Goal: Task Accomplishment & Management: Use online tool/utility

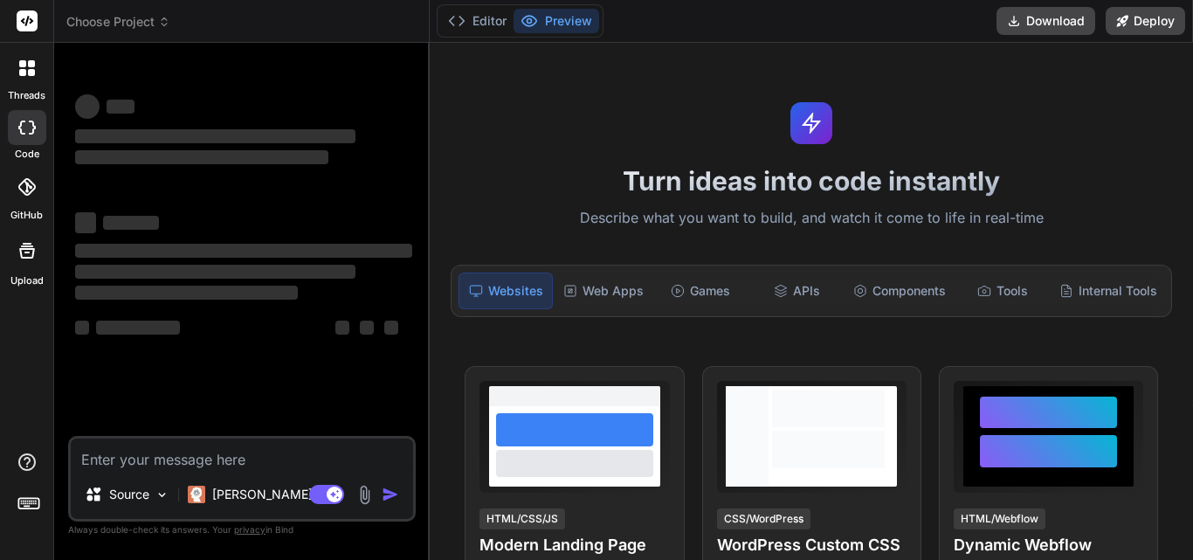
type textarea "c"
type textarea "x"
type textarea "cr"
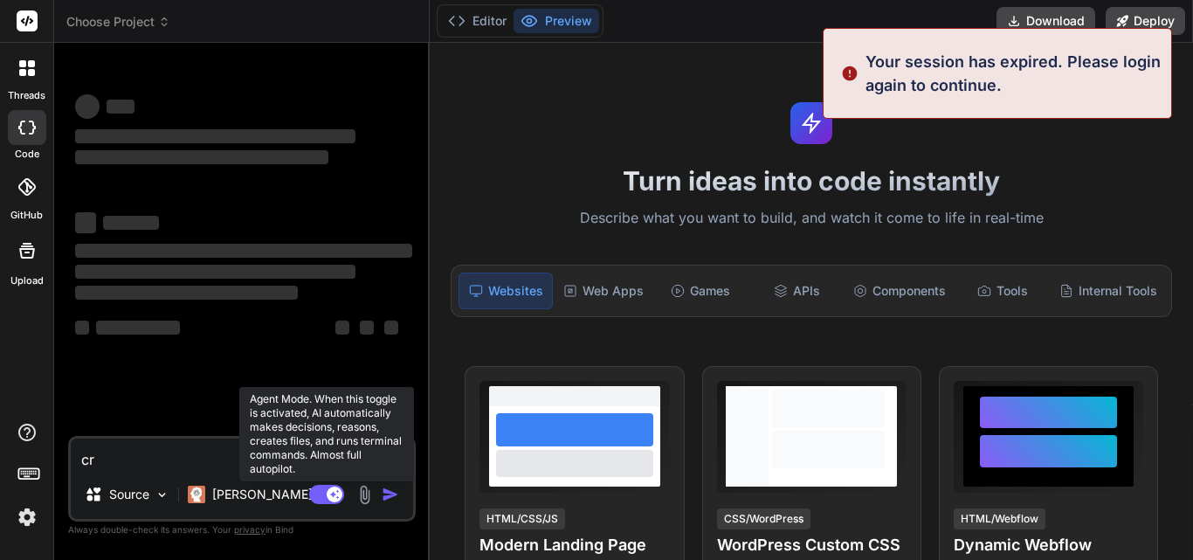
type textarea "x"
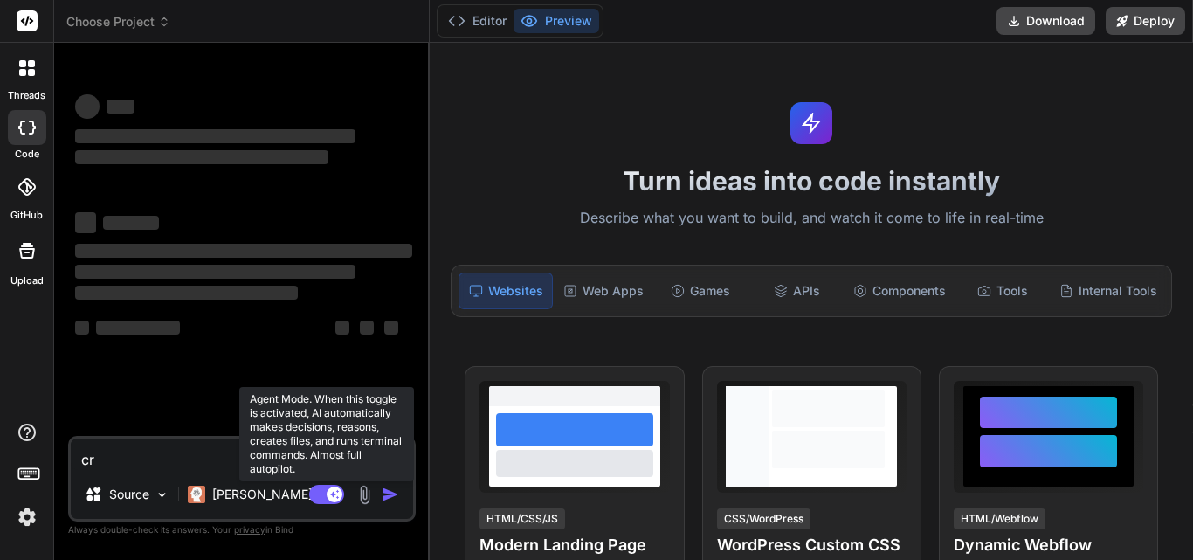
type textarea "cr"
click at [320, 490] on rect at bounding box center [326, 494] width 35 height 19
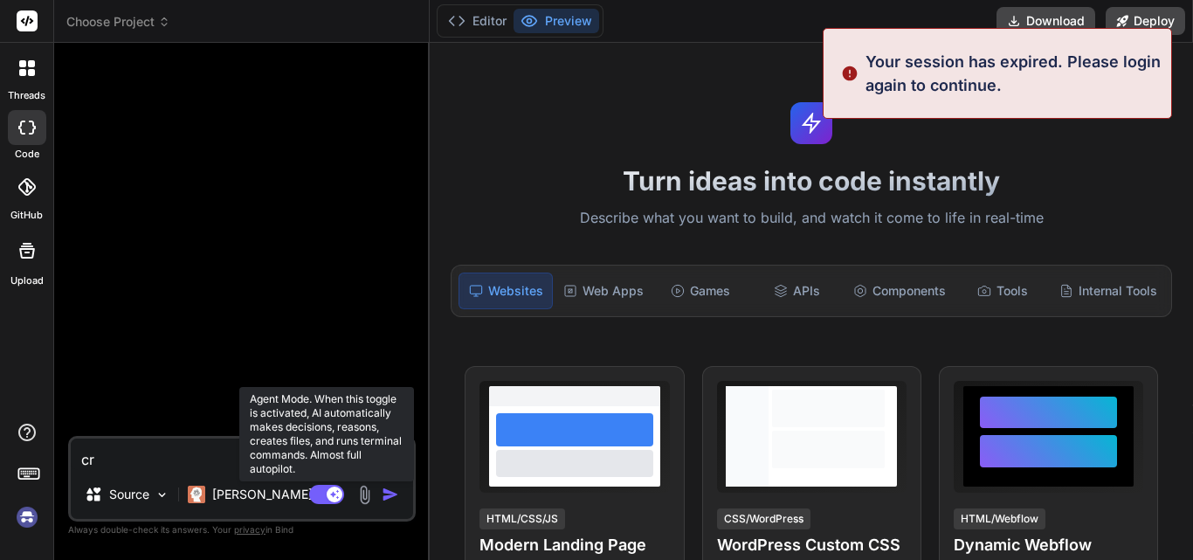
click at [320, 490] on rect at bounding box center [326, 494] width 35 height 19
type textarea "x"
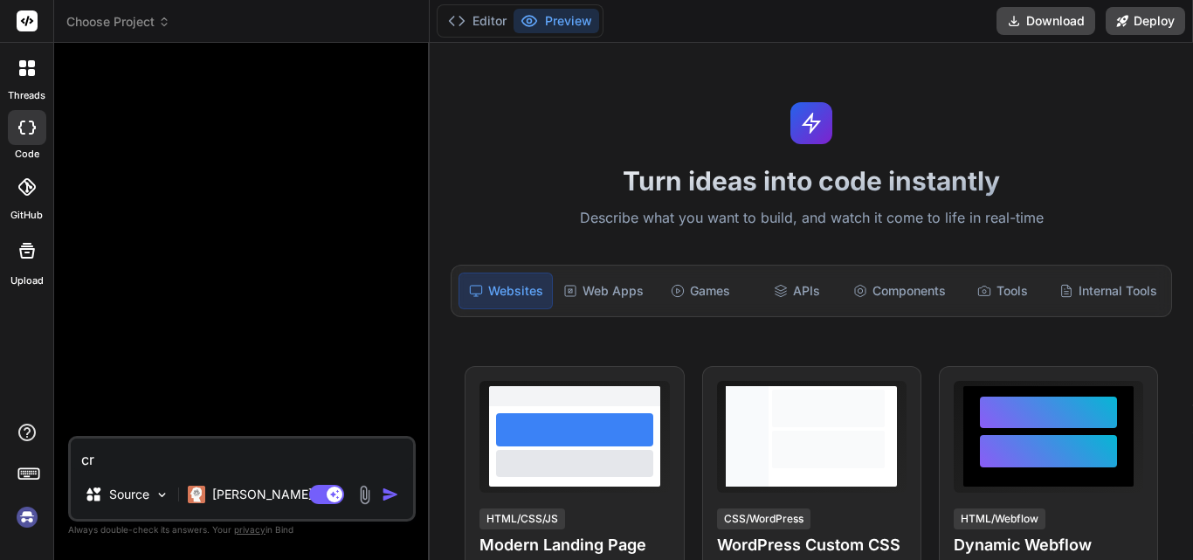
type textarea "x"
type textarea "cre"
type textarea "x"
type textarea "crea"
type textarea "x"
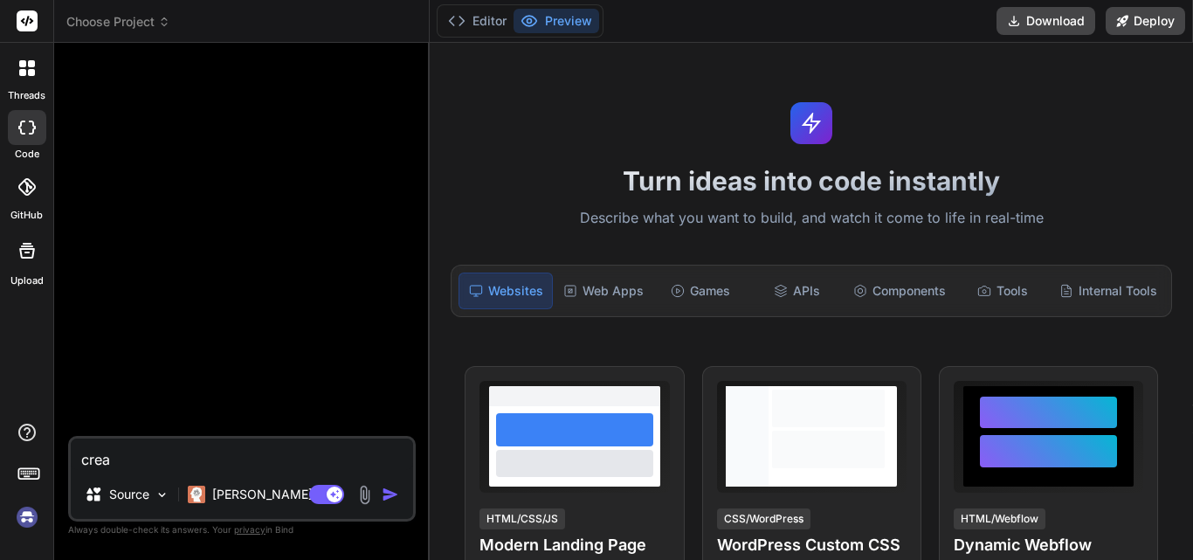
type textarea "creat"
type textarea "x"
type textarea "create"
type textarea "x"
type textarea "create"
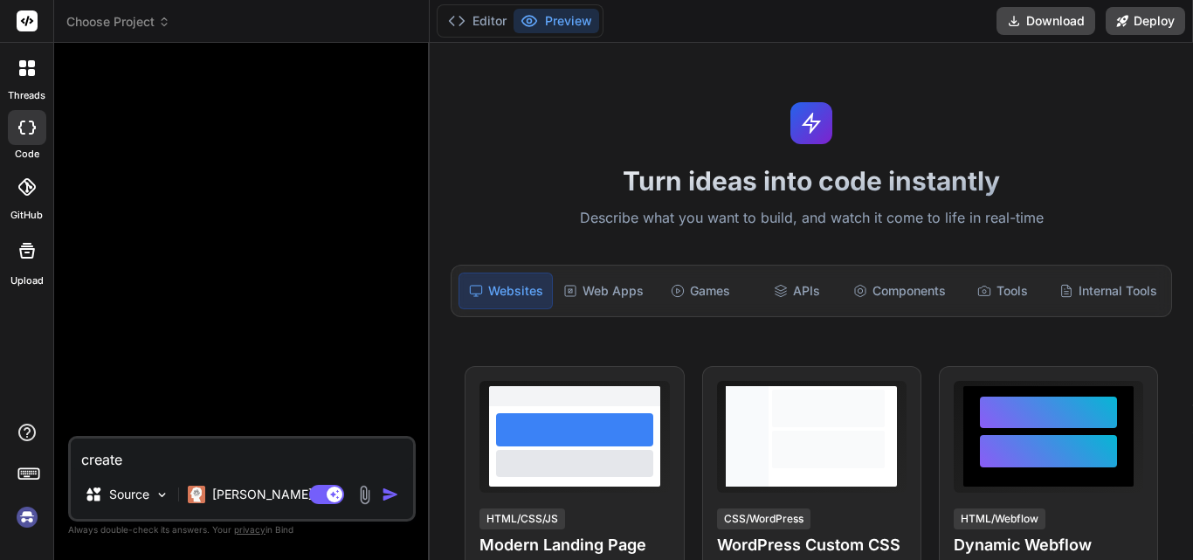
type textarea "x"
type textarea "create a"
type textarea "x"
type textarea "create a"
type textarea "x"
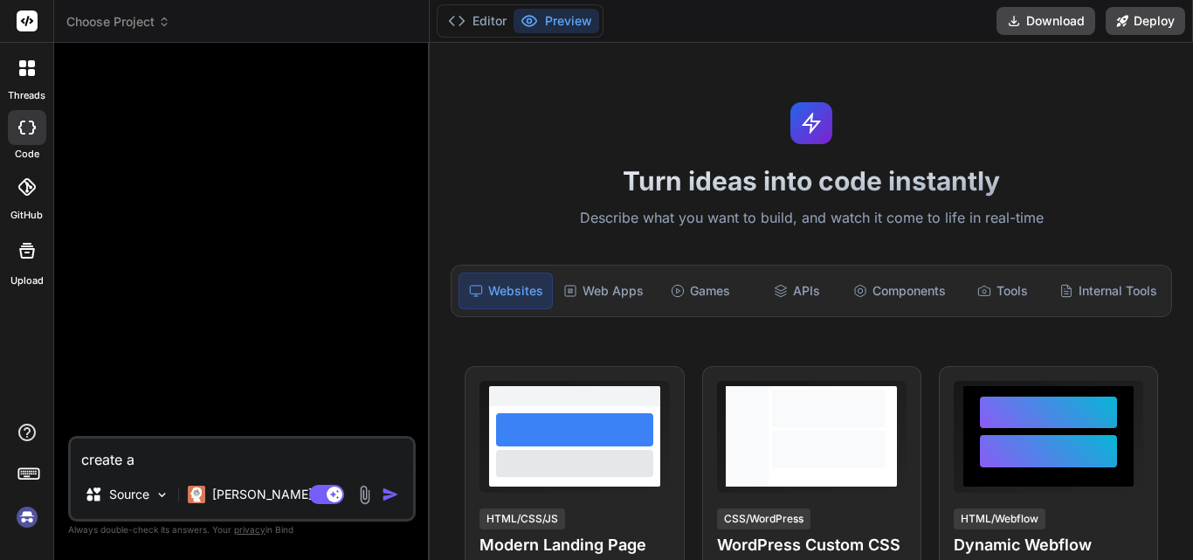
type textarea "create a w"
type textarea "x"
type textarea "create a we"
type textarea "x"
type textarea "create a w"
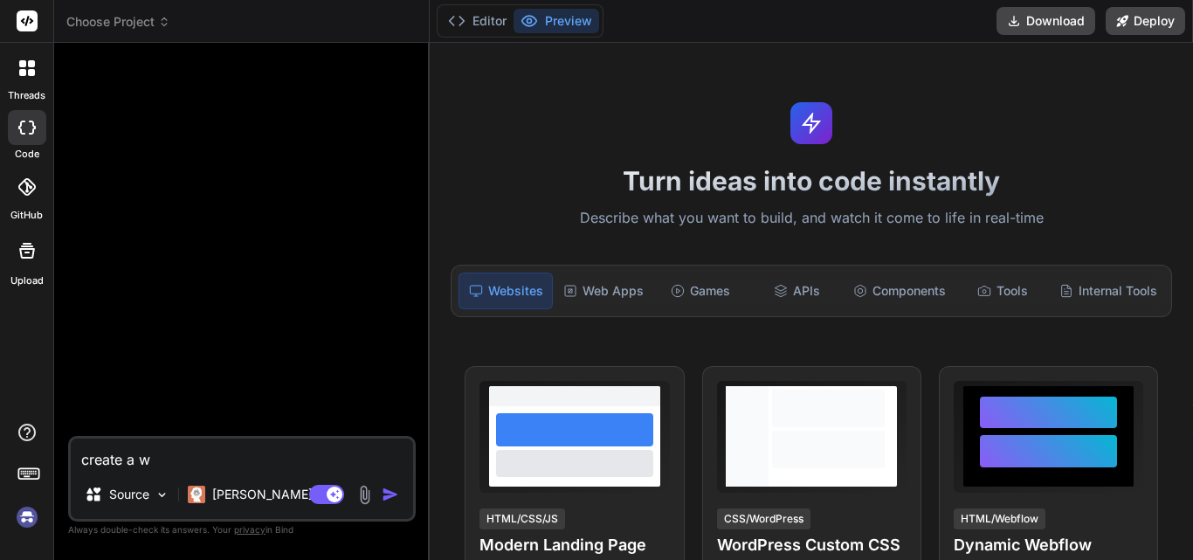
type textarea "x"
type textarea "create a"
type textarea "x"
type textarea "create a w"
type textarea "x"
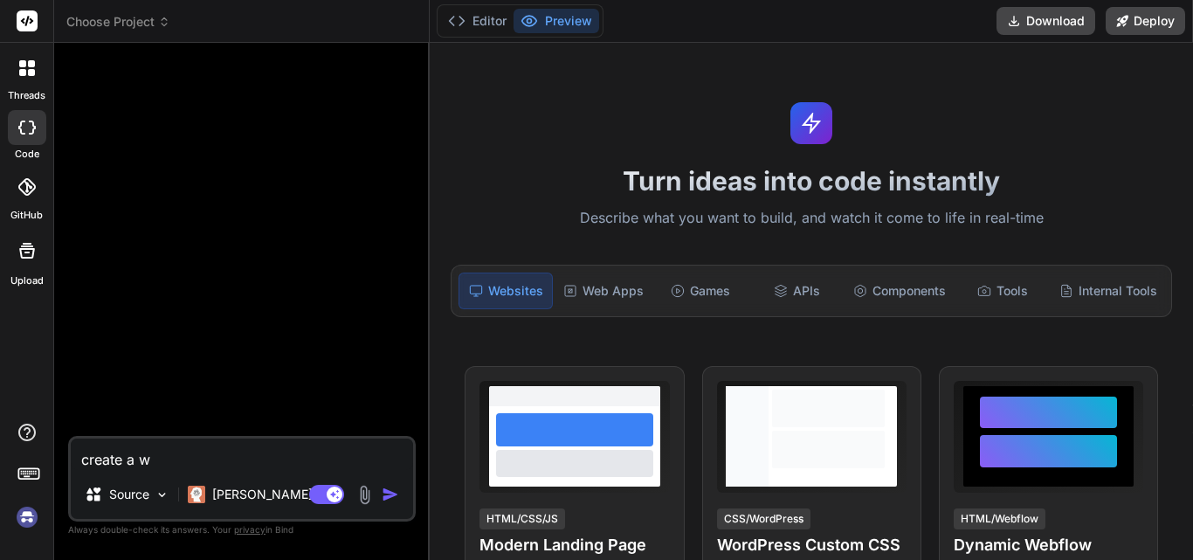
type textarea "create a we"
type textarea "x"
type textarea "create a web"
type textarea "x"
type textarea "create a webs"
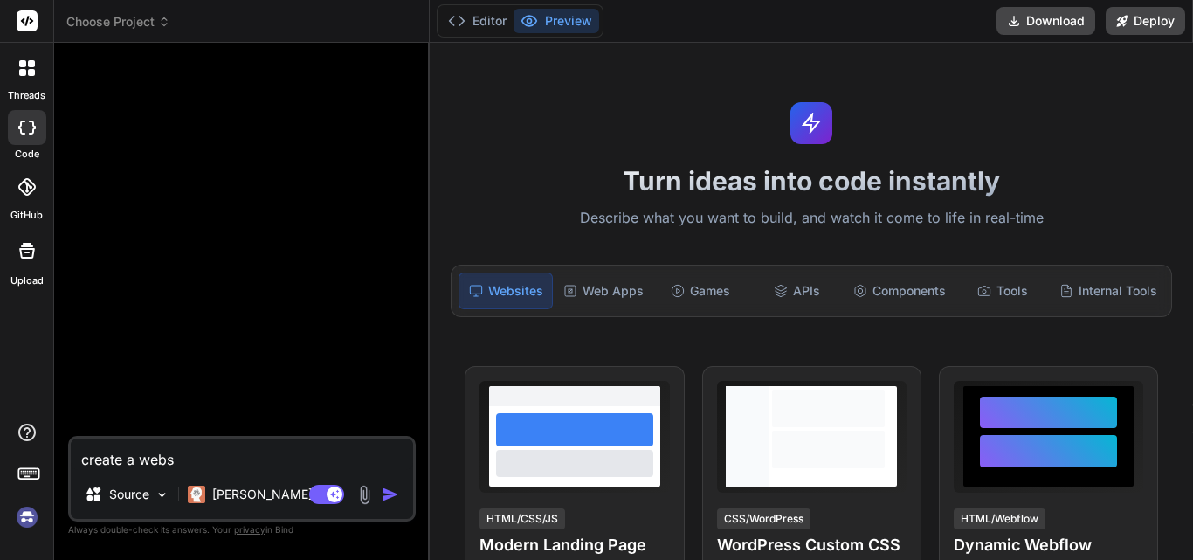
type textarea "x"
type textarea "create a websi"
type textarea "x"
type textarea "create a websit"
type textarea "x"
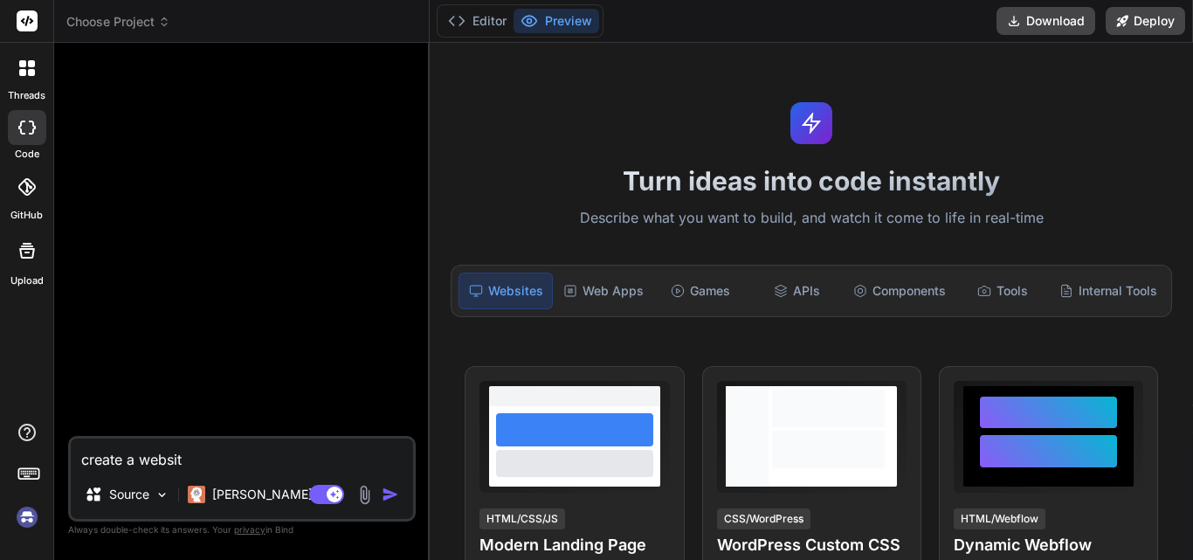
type textarea "create a website"
type textarea "x"
type textarea "create a website"
type textarea "x"
type textarea "create a website"
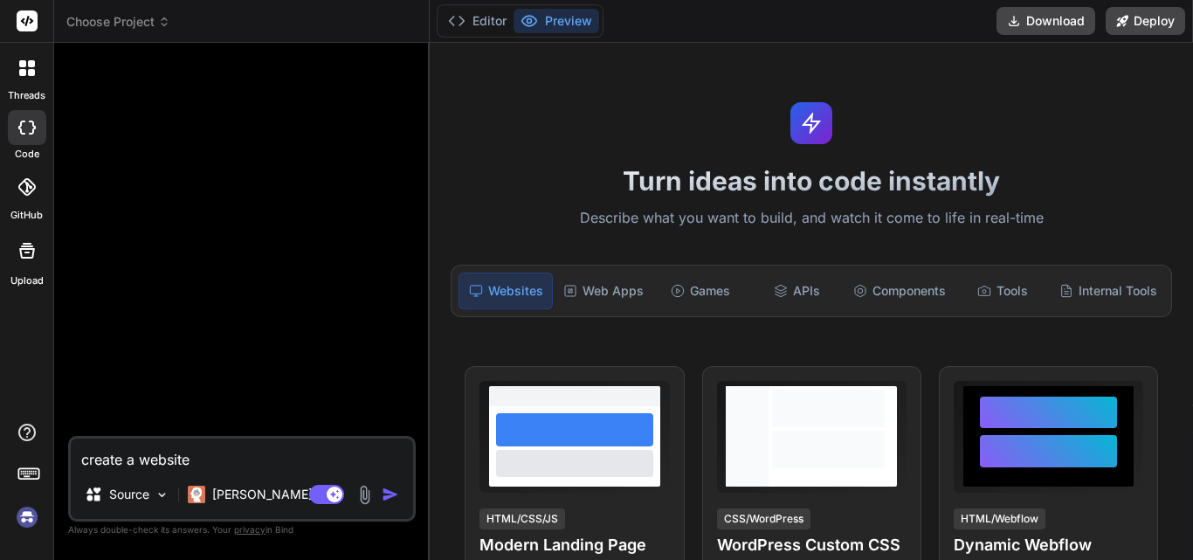
type textarea "x"
type textarea "create a websit"
type textarea "x"
type textarea "create a websi"
type textarea "x"
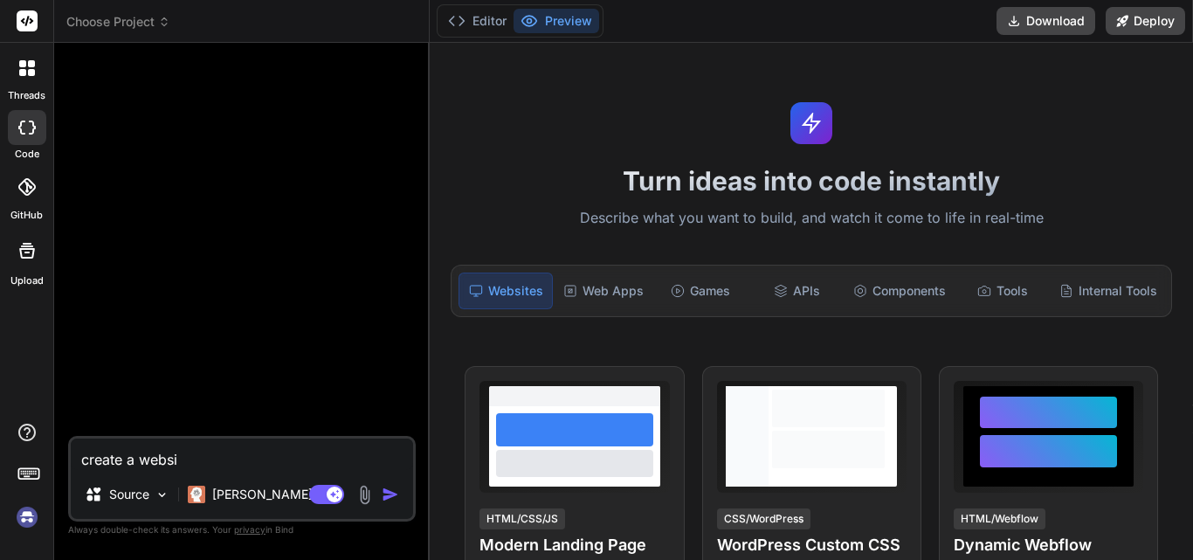
type textarea "create a webs"
type textarea "x"
type textarea "create a web"
type textarea "x"
type textarea "create a web"
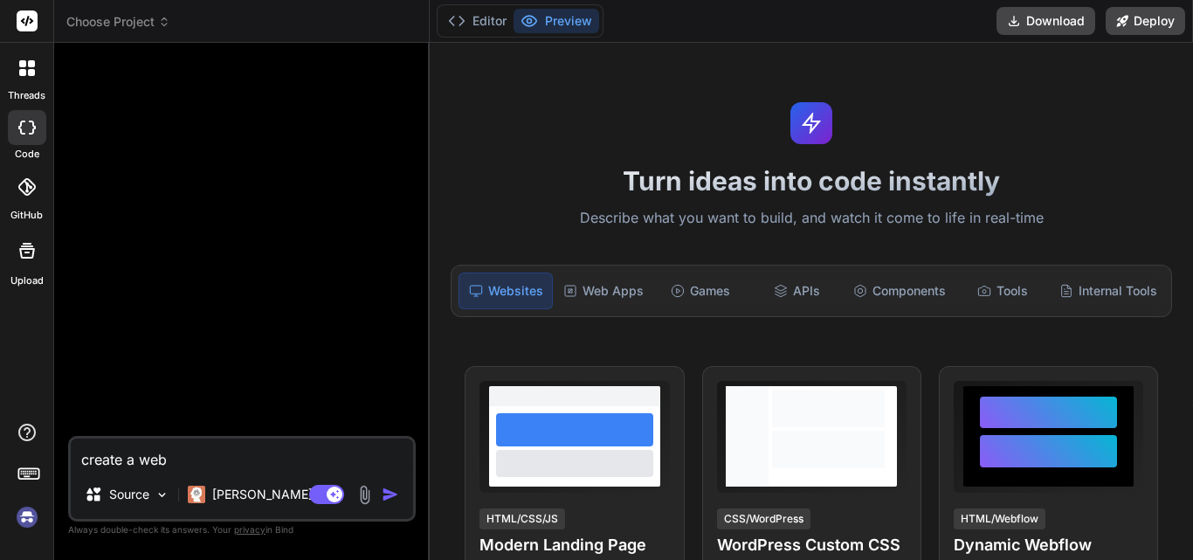
type textarea "x"
type textarea "create a web a"
type textarea "x"
type textarea "create a web ap"
type textarea "x"
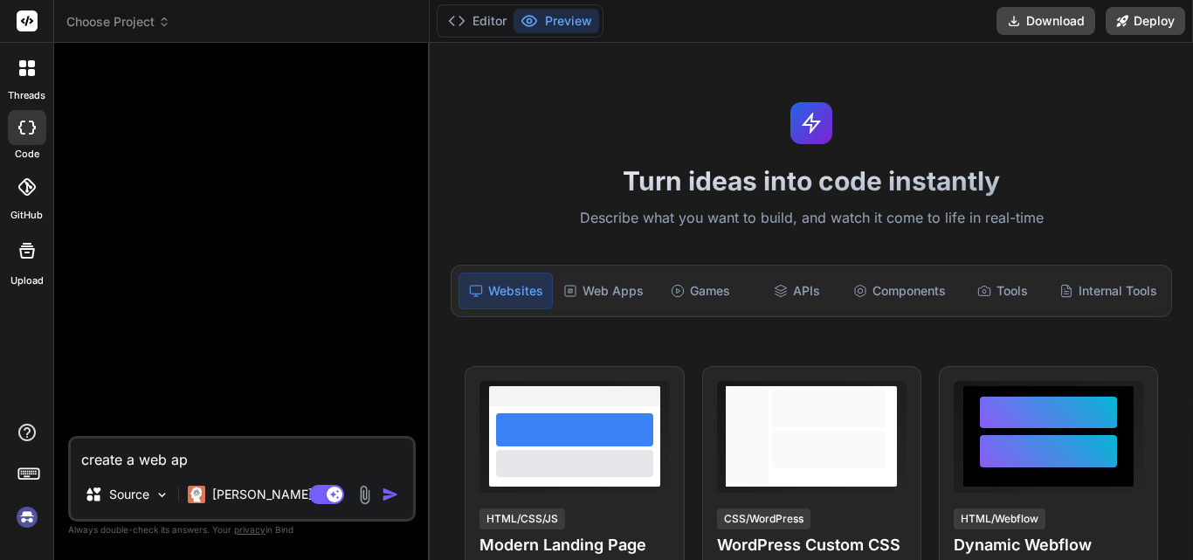
type textarea "create a web app"
type textarea "x"
type textarea "create a web app"
type textarea "x"
type textarea "create a web app t"
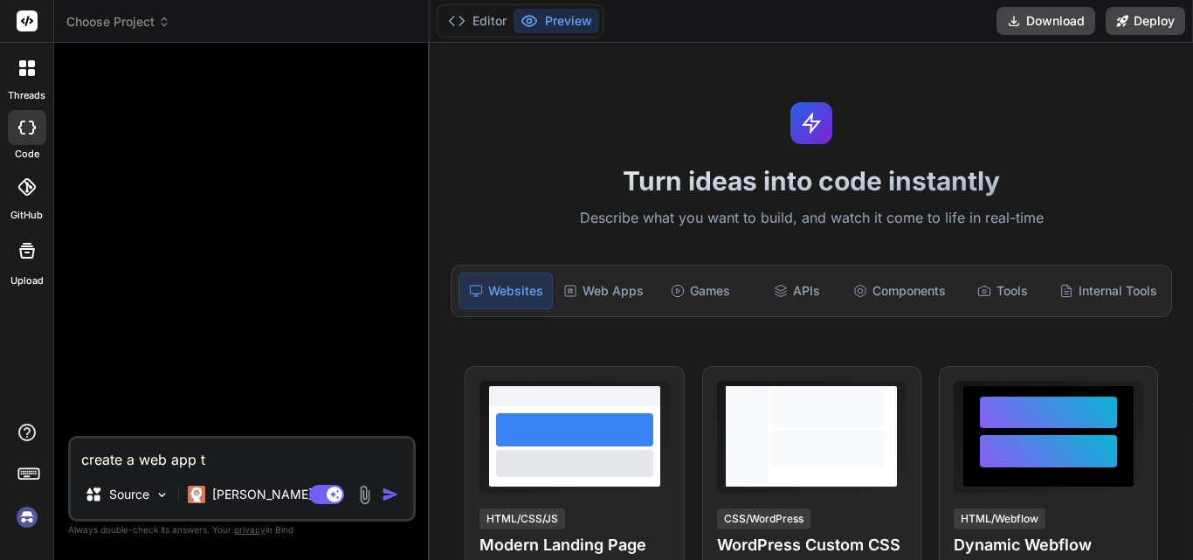
type textarea "x"
type textarea "create a web app th"
type textarea "x"
type textarea "create a web app tha"
type textarea "x"
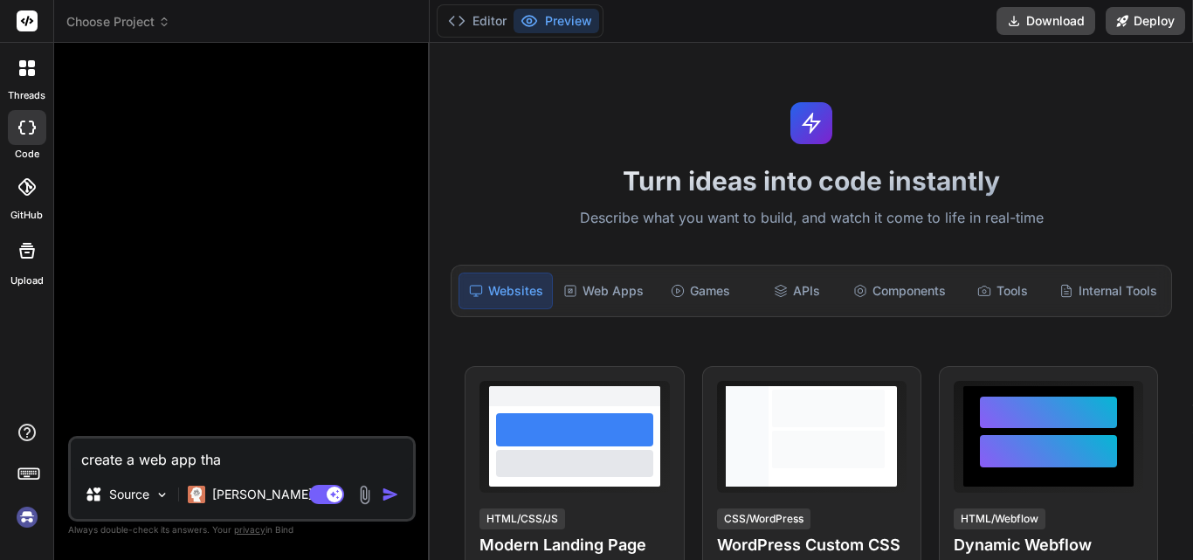
type textarea "create a web app that"
type textarea "x"
type textarea "create a web app that"
type textarea "x"
type textarea "create a web app that c"
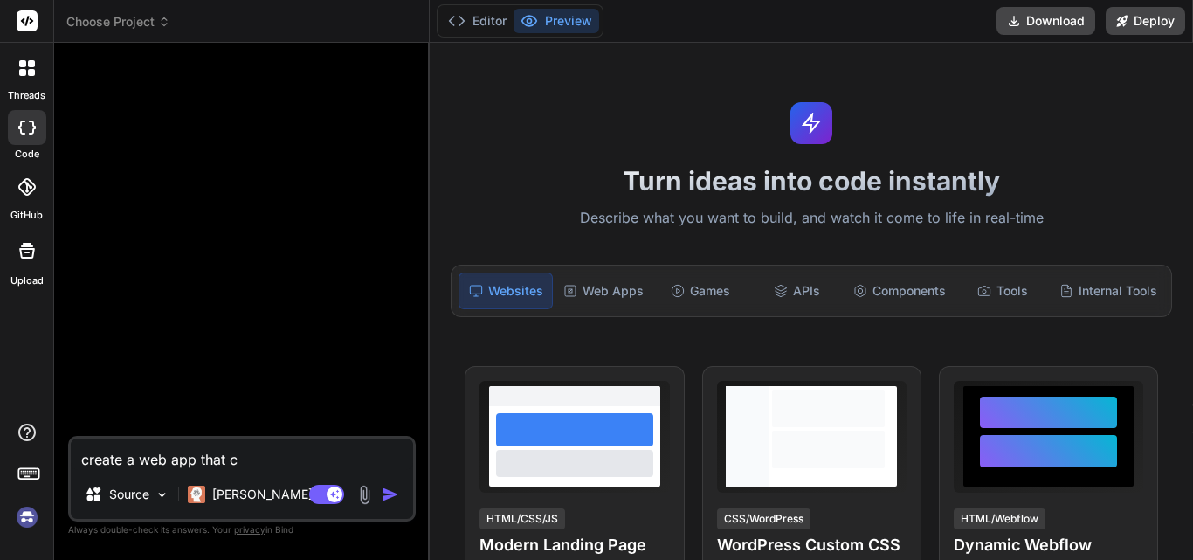
type textarea "x"
type textarea "create a web app that ca"
type textarea "x"
type textarea "create a web app that can"
type textarea "x"
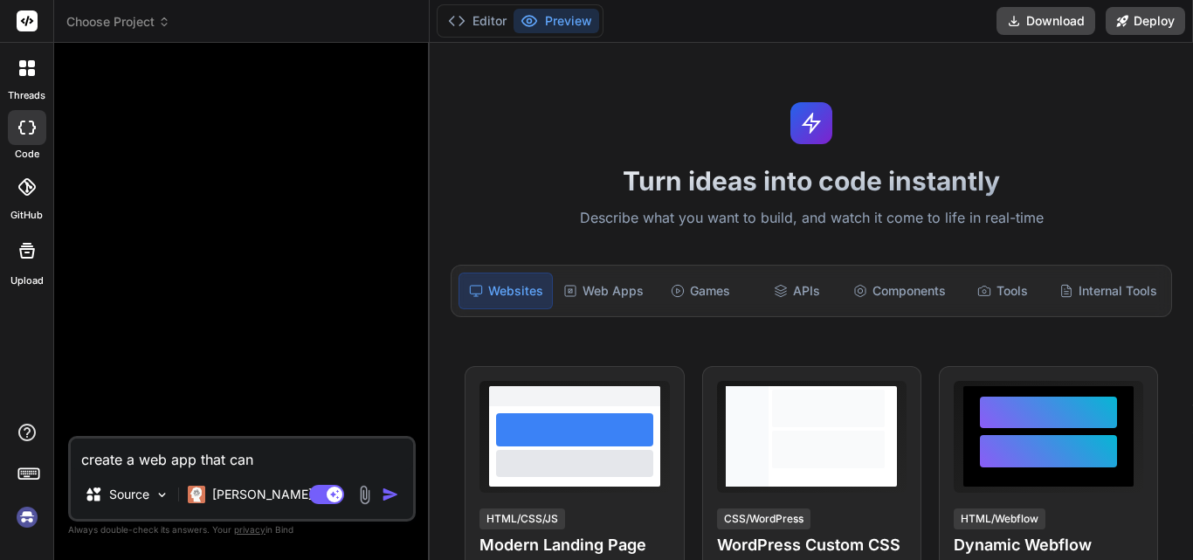
type textarea "create a web app that can"
type textarea "x"
type textarea "create a web app that can a"
type textarea "x"
type textarea "create a web app that can an"
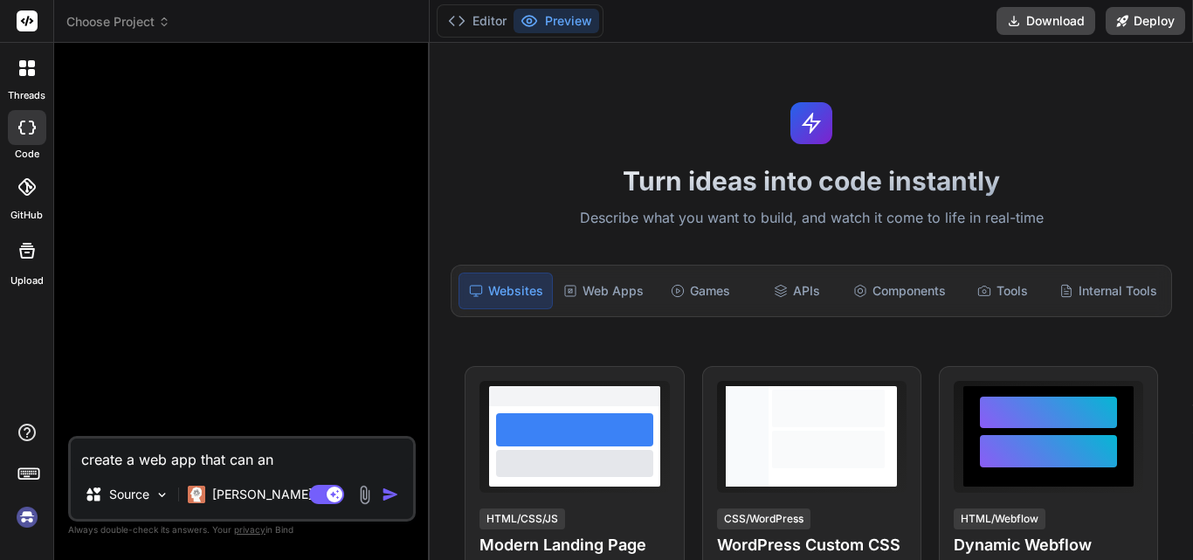
type textarea "x"
type textarea "create a web app that can ans"
type textarea "x"
type textarea "create a web app that can answ"
type textarea "x"
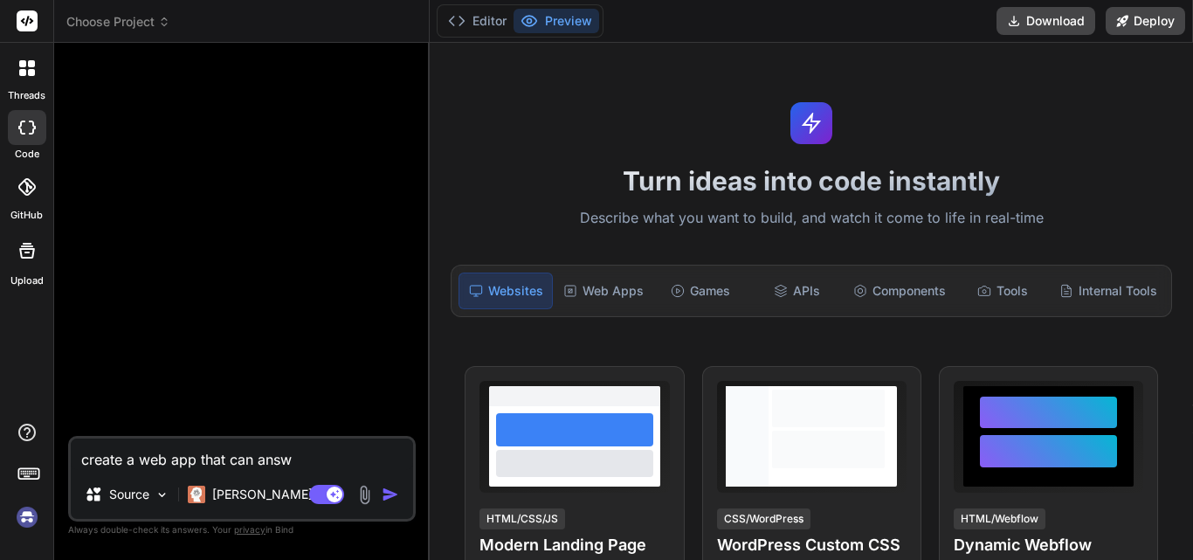
type textarea "create a web app that can answe"
type textarea "x"
type textarea "create a web app that can answer"
type textarea "x"
type textarea "create a web app that can answer"
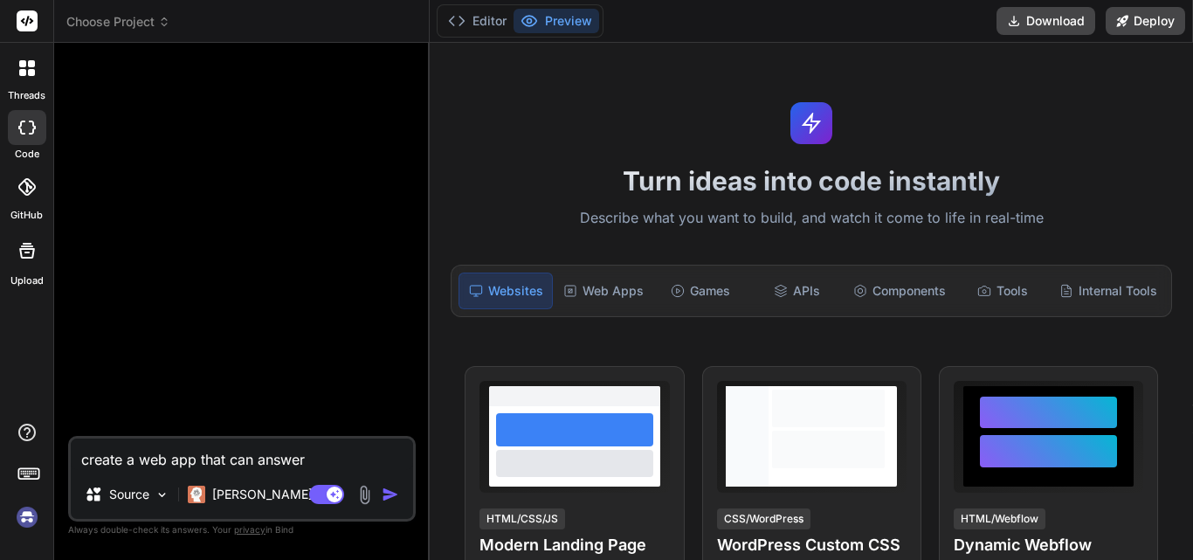
type textarea "x"
type textarea "create a web app that can answer e"
type textarea "x"
type textarea "create a web app that can answer ev"
type textarea "x"
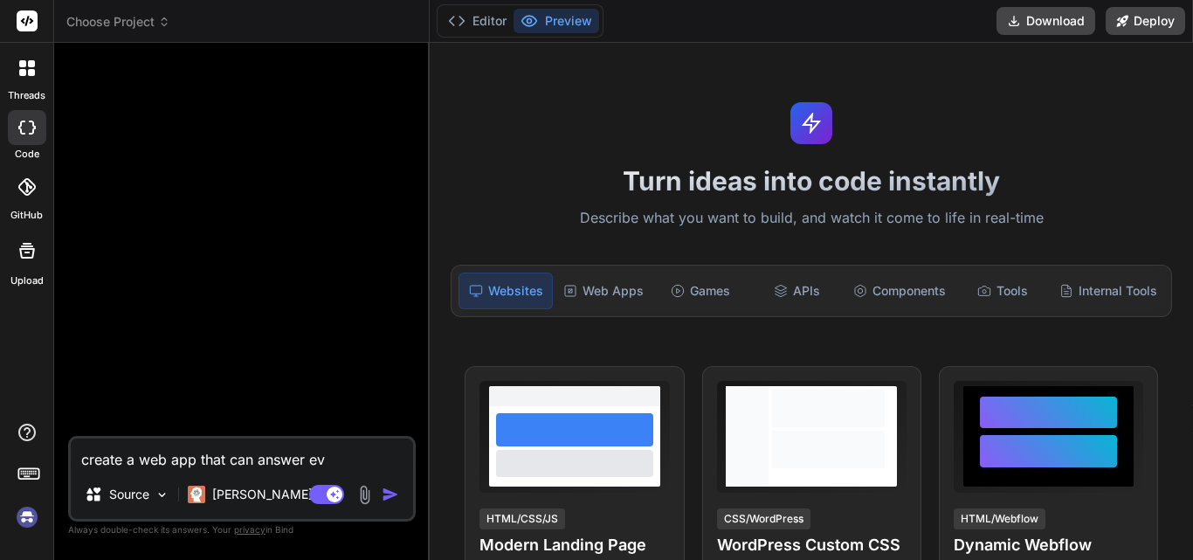
type textarea "create a web app that can answer eve"
type textarea "x"
type textarea "create a web app that can answer ever"
type textarea "x"
type textarea "create a web app that can answer every"
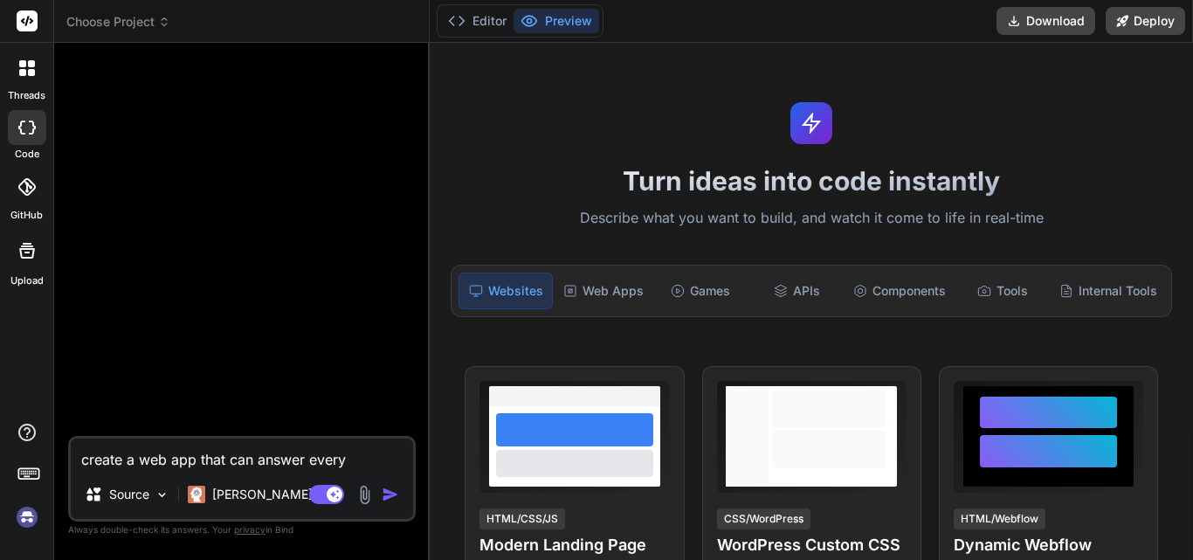
type textarea "x"
type textarea "create a web app that can answer every"
type textarea "x"
type textarea "create a web app that can answer every q"
type textarea "x"
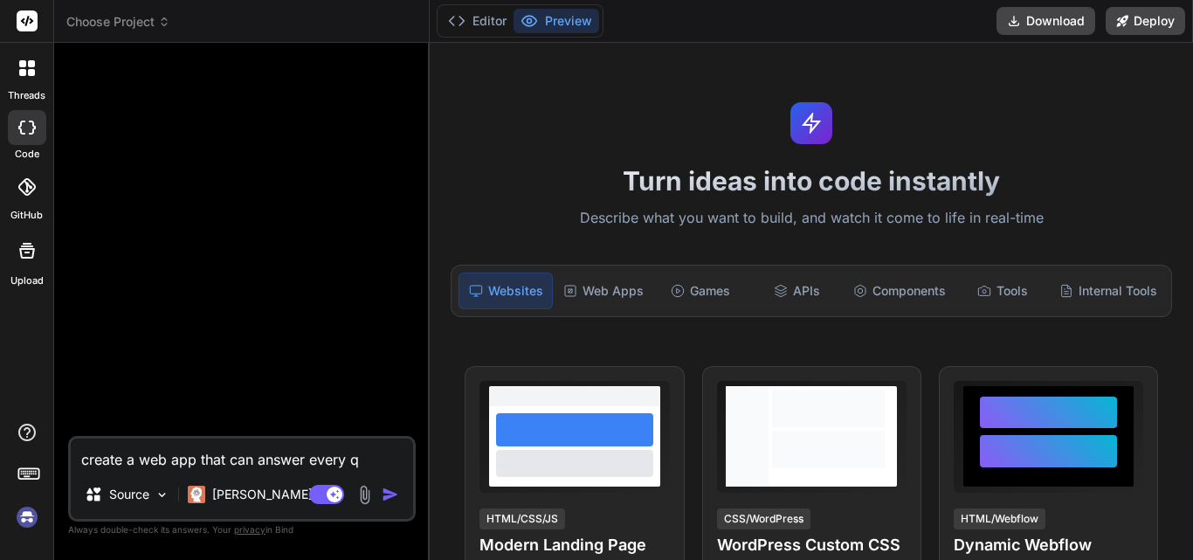
type textarea "create a web app that can answer every qu"
type textarea "x"
type textarea "create a web app that can answer every qus"
type textarea "x"
type textarea "create a web app that can answer every qust"
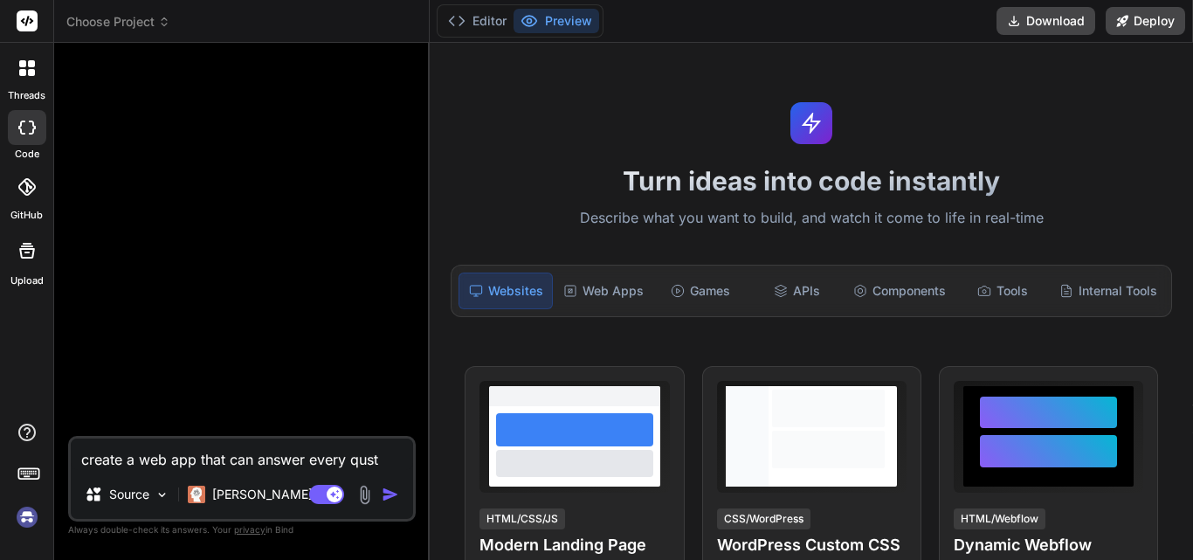
type textarea "x"
type textarea "create a web app that can answer every qus"
type textarea "x"
type textarea "create a web app that can answer every qu"
type textarea "x"
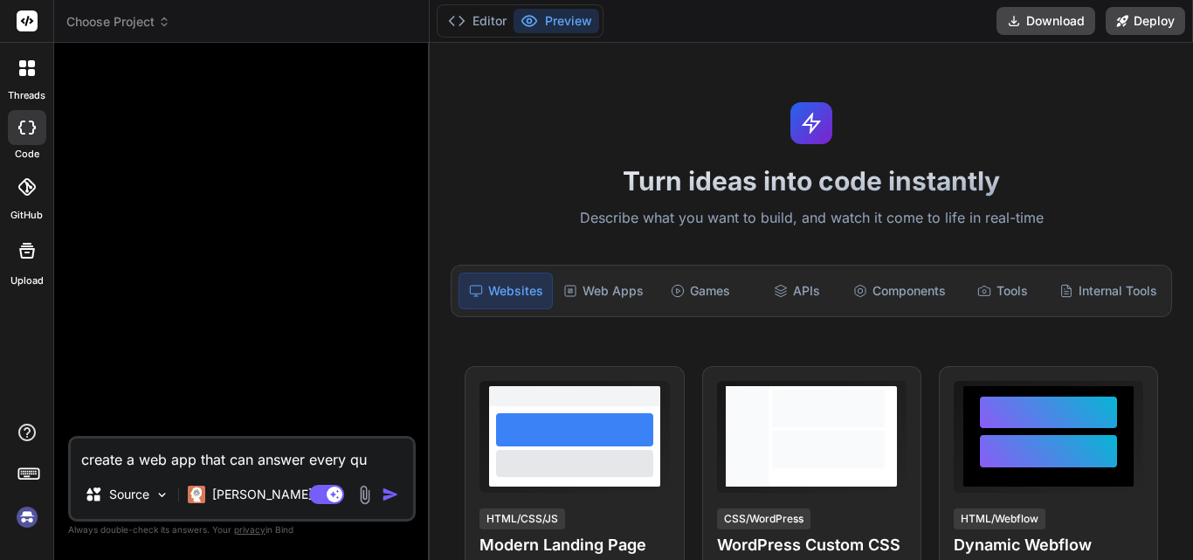
type textarea "create a web app that can answer every que"
type textarea "x"
type textarea "create a web app that can answer every ques"
type textarea "x"
type textarea "create a web app that can answer every quest"
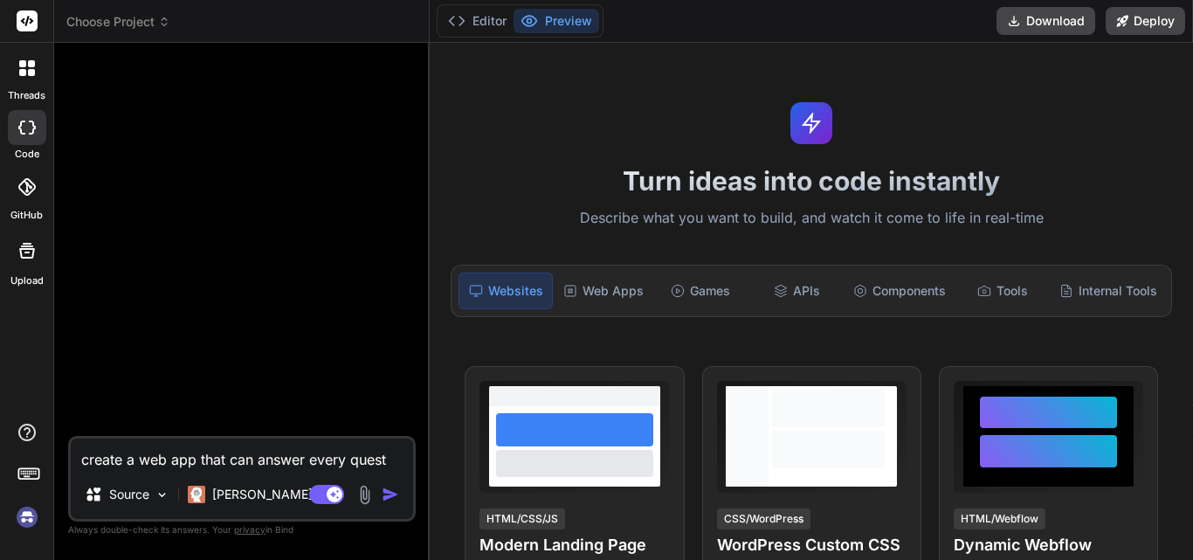
type textarea "x"
type textarea "create a web app that can answer every questi"
type textarea "x"
type textarea "create a web app that can answer every questio"
type textarea "x"
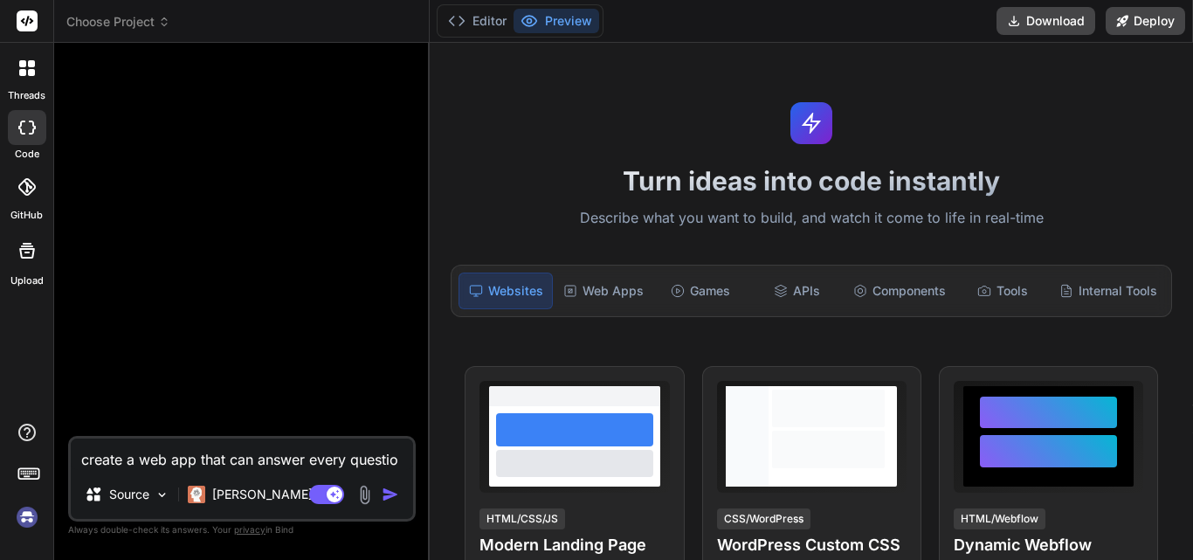
type textarea "create a web app that can answer every question"
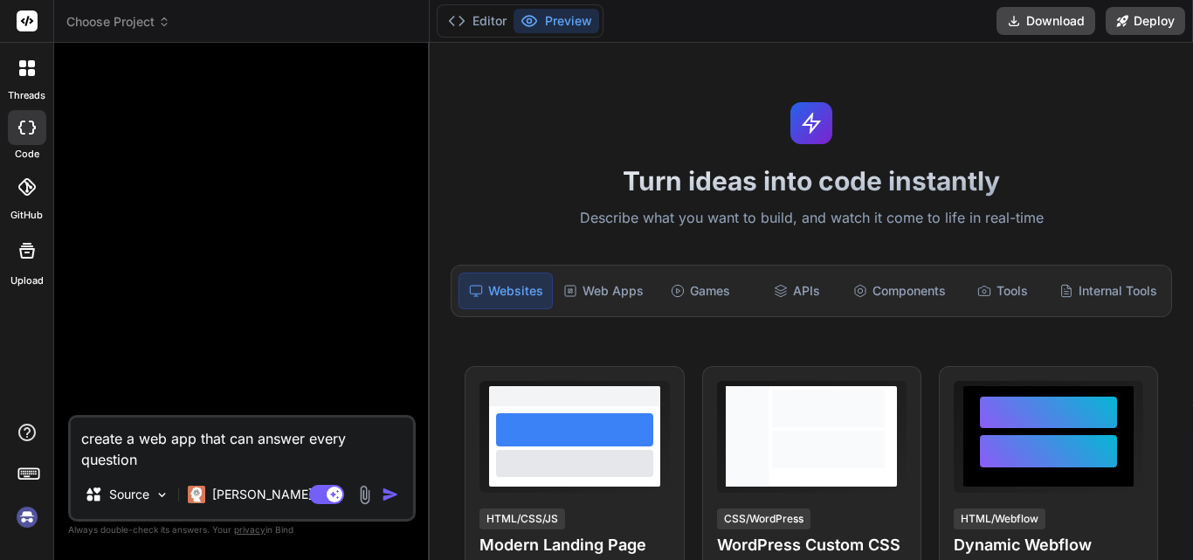
type textarea "x"
type textarea "create a web app that can answer every question"
type textarea "x"
type textarea "create a web app that can answer every question a"
type textarea "x"
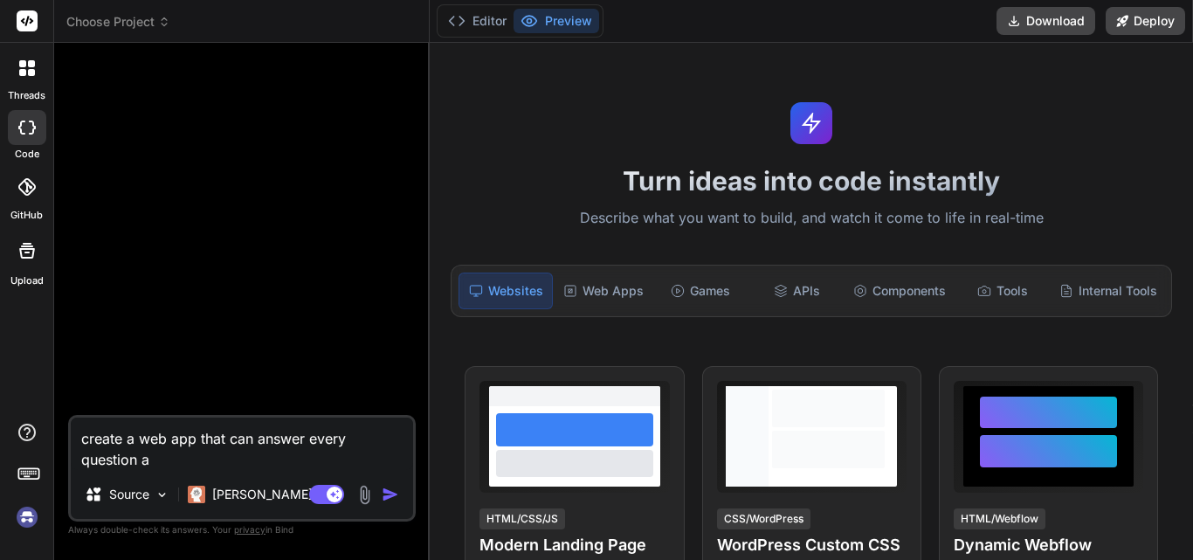
type textarea "create a web app that can answer every question ab"
type textarea "x"
type textarea "create a web app that can answer every question abo"
type textarea "x"
type textarea "create a web app that can answer every question abou"
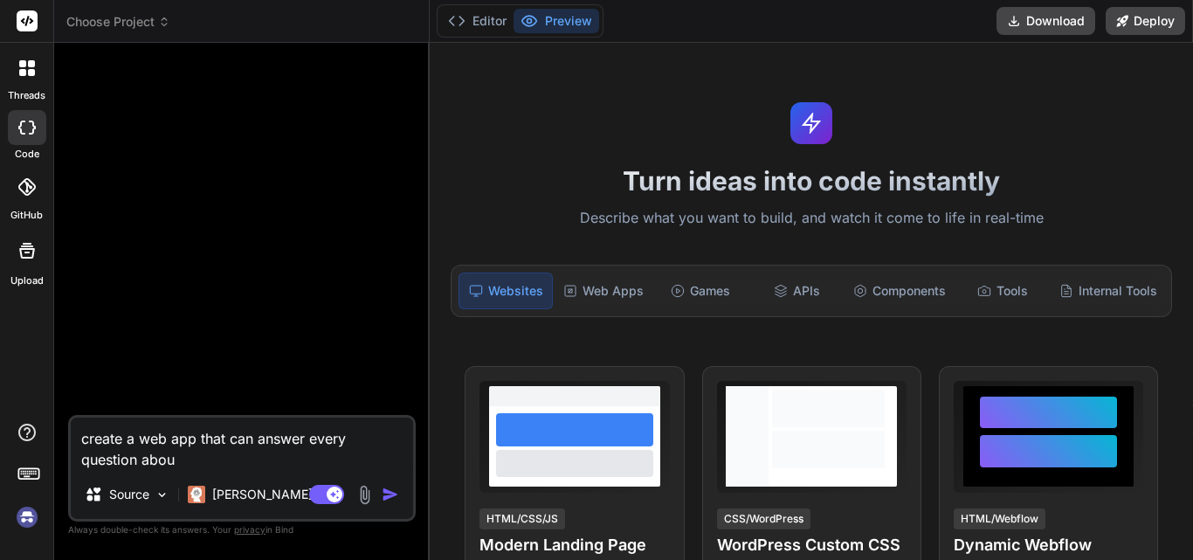
type textarea "x"
type textarea "create a web app that can answer every question about"
type textarea "x"
type textarea "create a web app that can answer every question about"
type textarea "x"
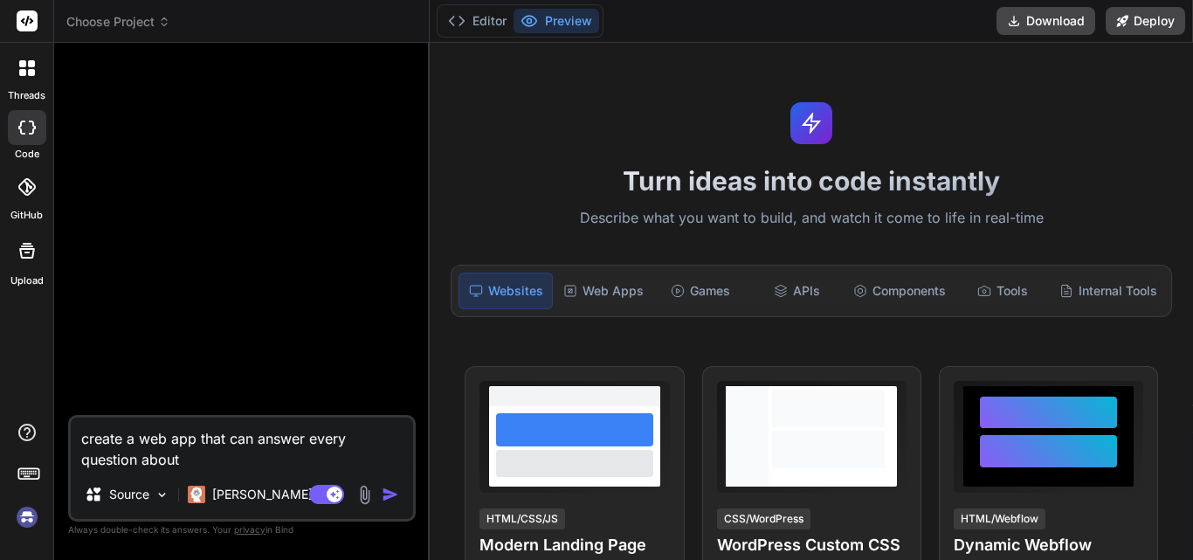
type textarea "create a web app that can answer every question about t"
type textarea "x"
type textarea "create a web app that can answer every question about th"
type textarea "x"
type textarea "create a web app that can answer every question about the"
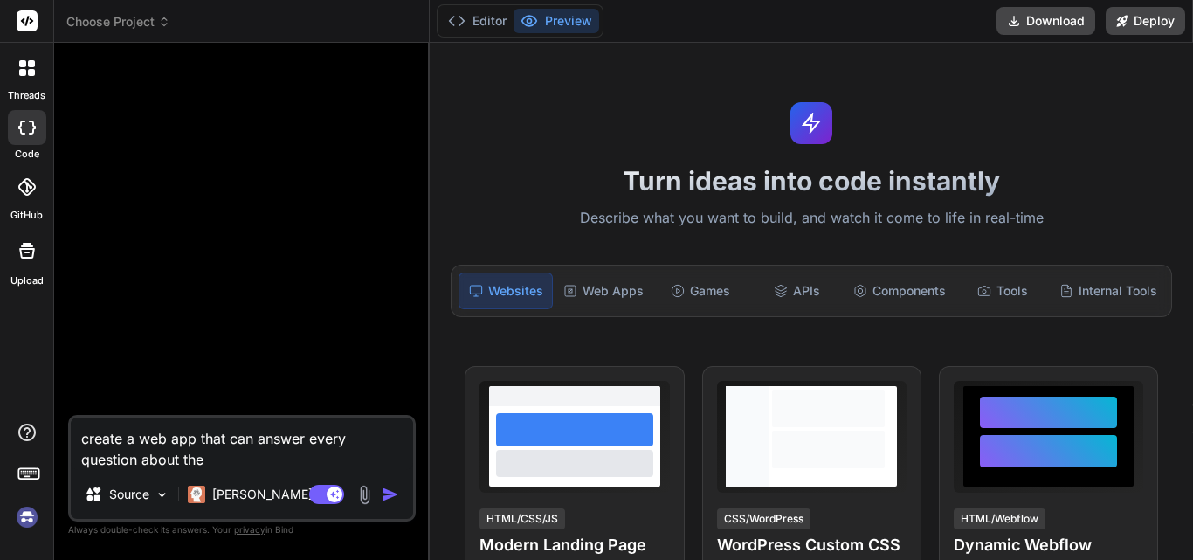
type textarea "x"
type textarea "create a web app that can answer every question about the"
type textarea "x"
type textarea "create a web app that can answer every question about the o"
type textarea "x"
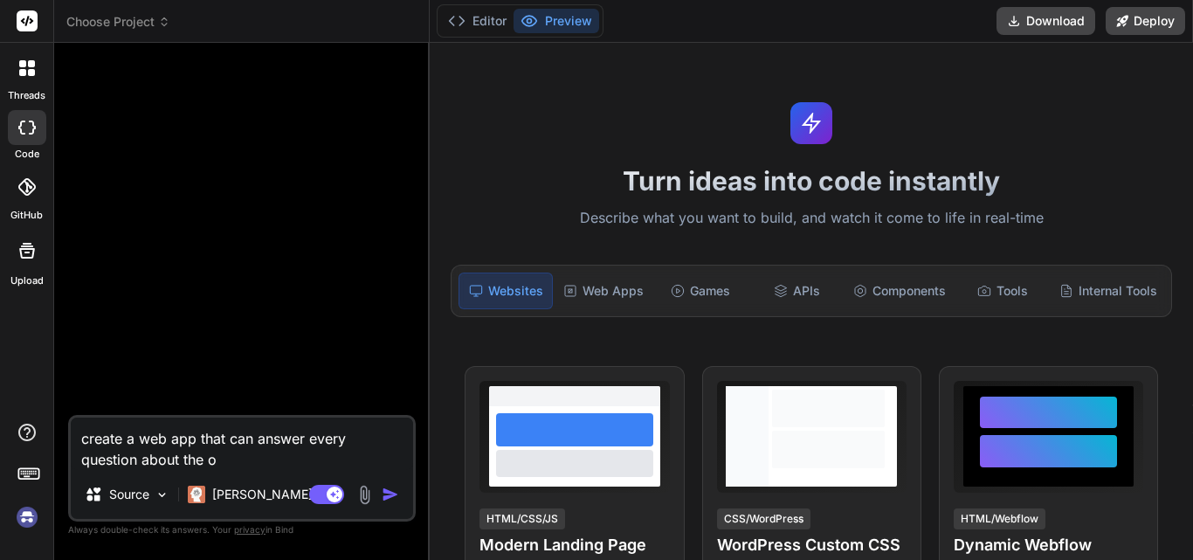
type textarea "create a web app that can answer every question about the oi"
type textarea "x"
type textarea "create a web app that can answer every question about the oil"
type textarea "x"
type textarea "create a web app that can answer every question about the oil"
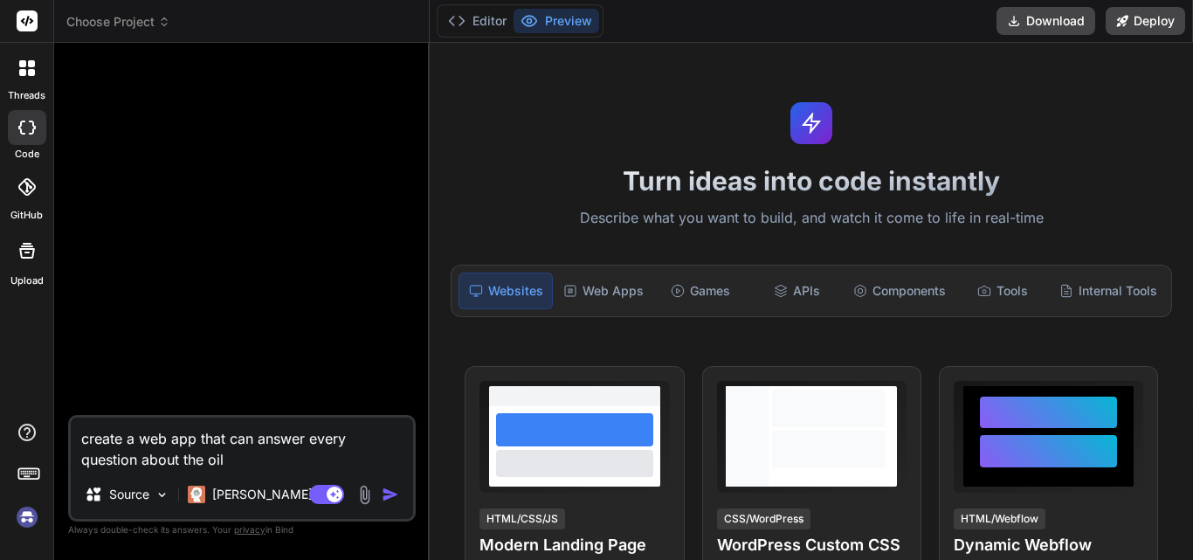
type textarea "x"
type textarea "create a web app that can answer every question about the oil"
type textarea "x"
type textarea "create a web app that can answer every question about the oilA"
type textarea "x"
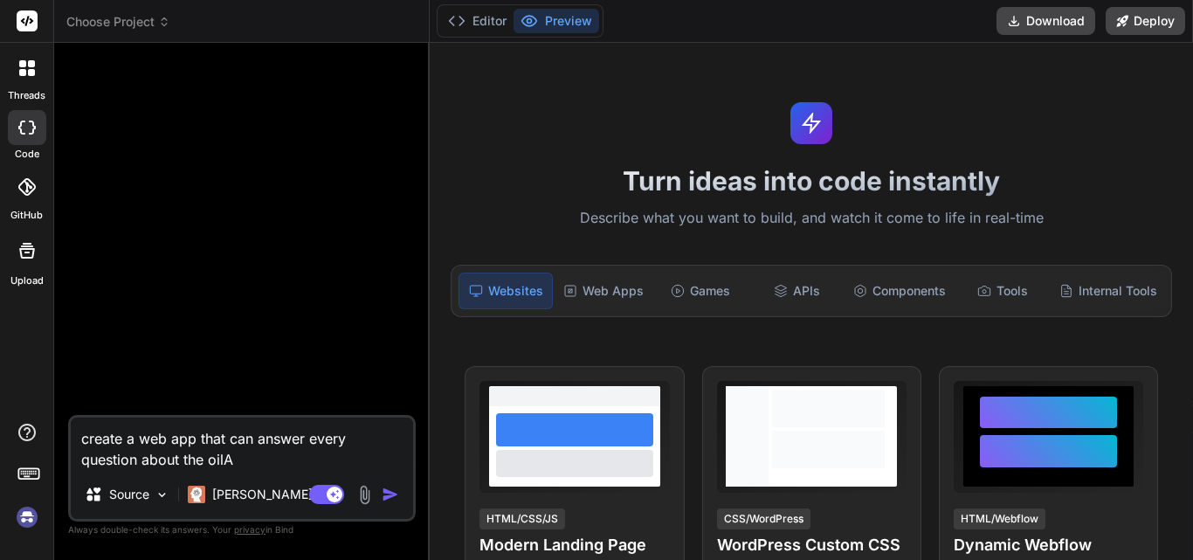
type textarea "create a web app that can answer every question about the oil"
type textarea "x"
type textarea "create a web app that can answer every question about the oil"
type textarea "x"
type textarea "create a web app that can answer every question about the oil A"
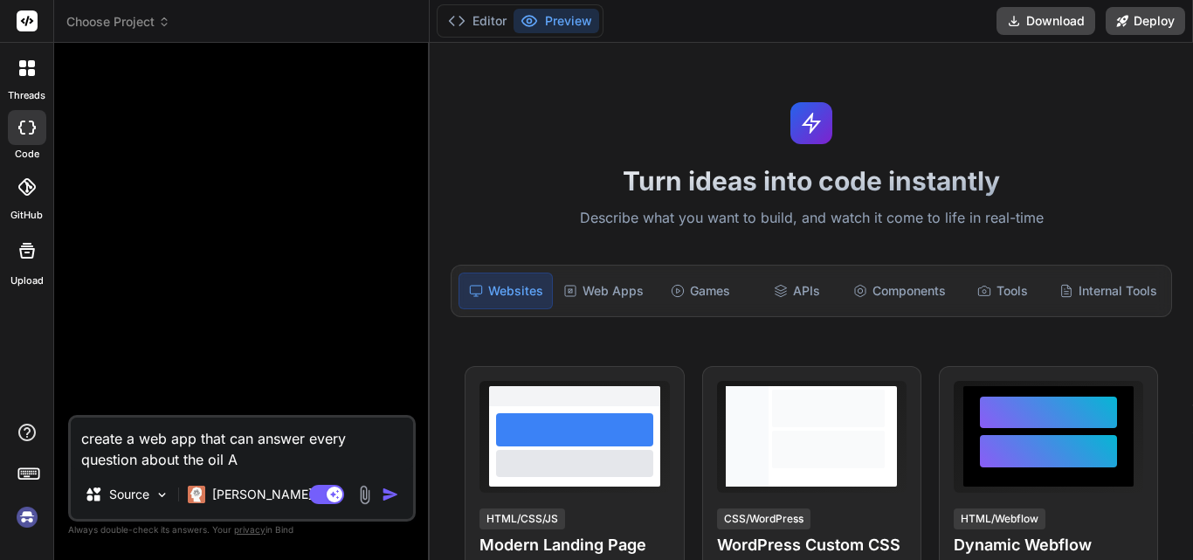
type textarea "x"
type textarea "create a web app that can answer every question about the oil AN"
type textarea "x"
type textarea "create a web app that can answer every question about the oil A"
type textarea "x"
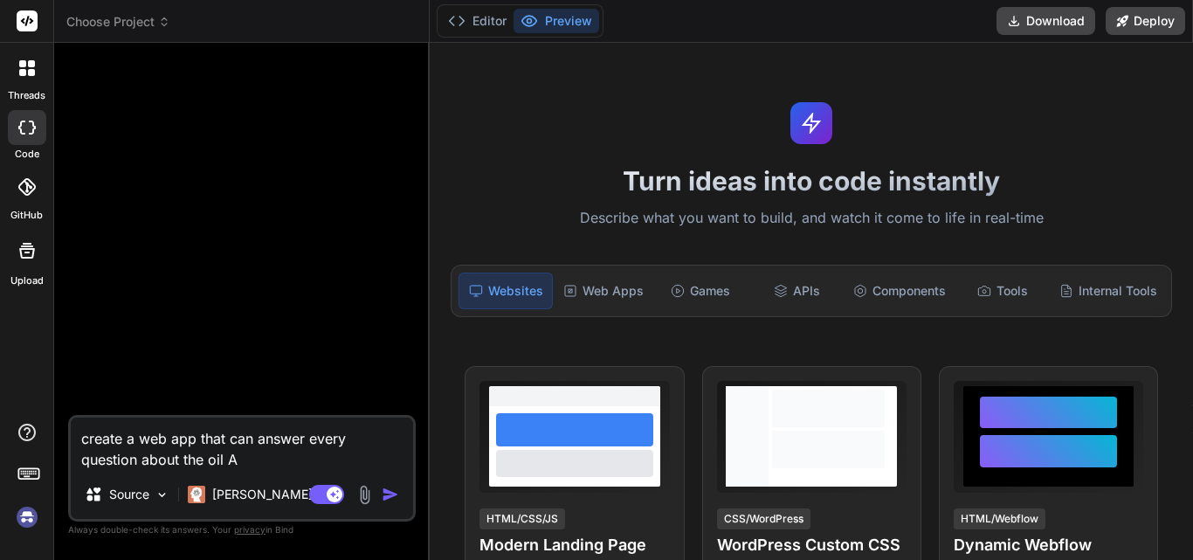
type textarea "create a web app that can answer every question about the oil"
type textarea "x"
type textarea "create a web app that can answer every question about the oil a"
type textarea "x"
type textarea "create a web app that can answer every question about the oil an"
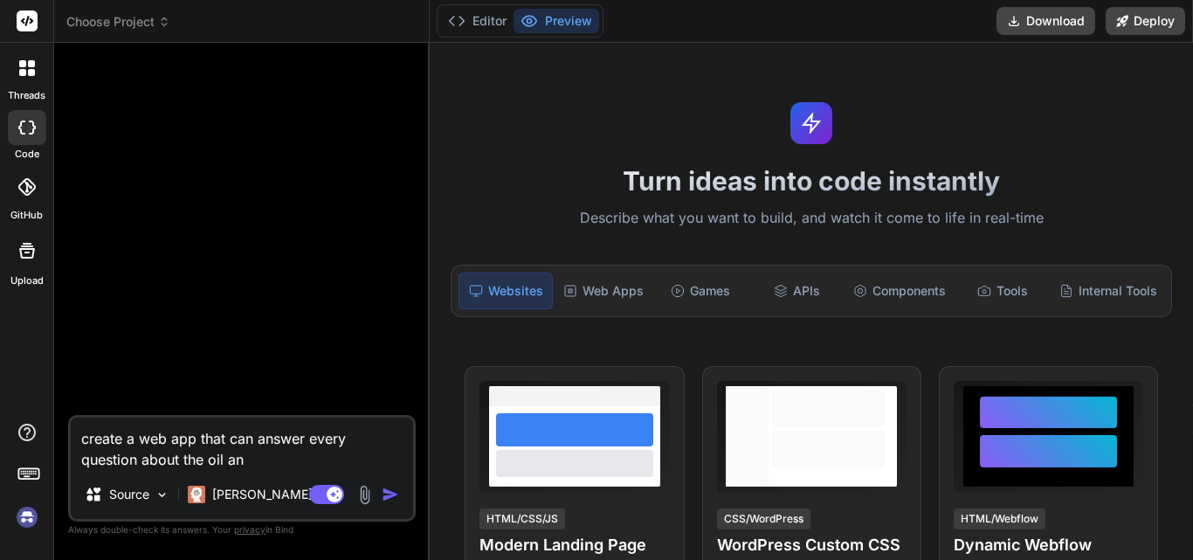
type textarea "x"
type textarea "create a web app that can answer every question about the oil and"
type textarea "x"
type textarea "create a web app that can answer every question about the oil and"
type textarea "x"
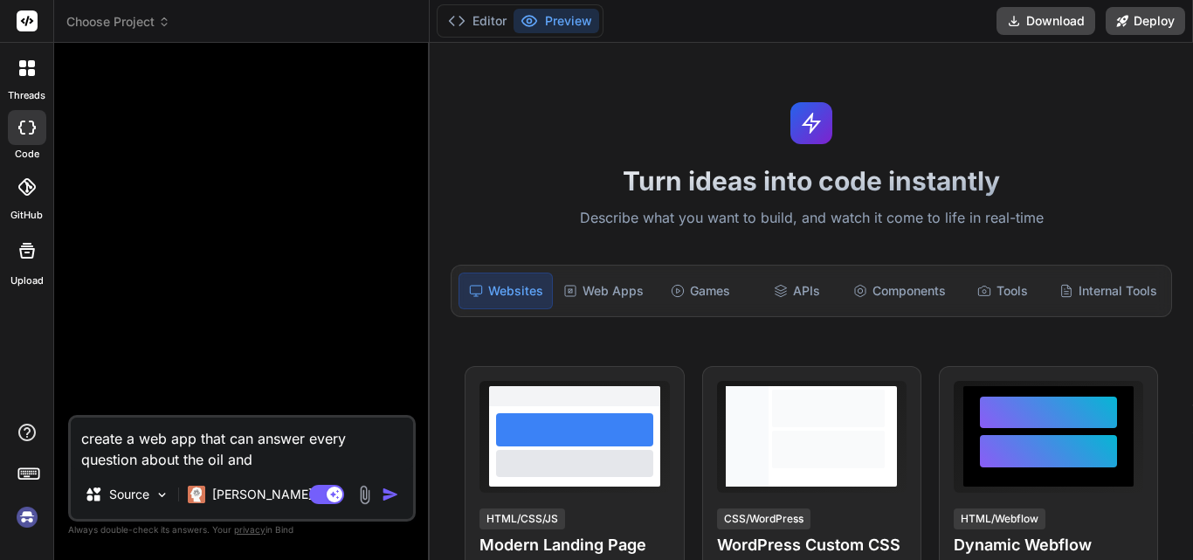
type textarea "create a web app that can answer every question about the oil and g"
type textarea "x"
type textarea "create a web app that can answer every question about the oil and ga"
type textarea "x"
type textarea "create a web app that can answer every question about the oil and gas"
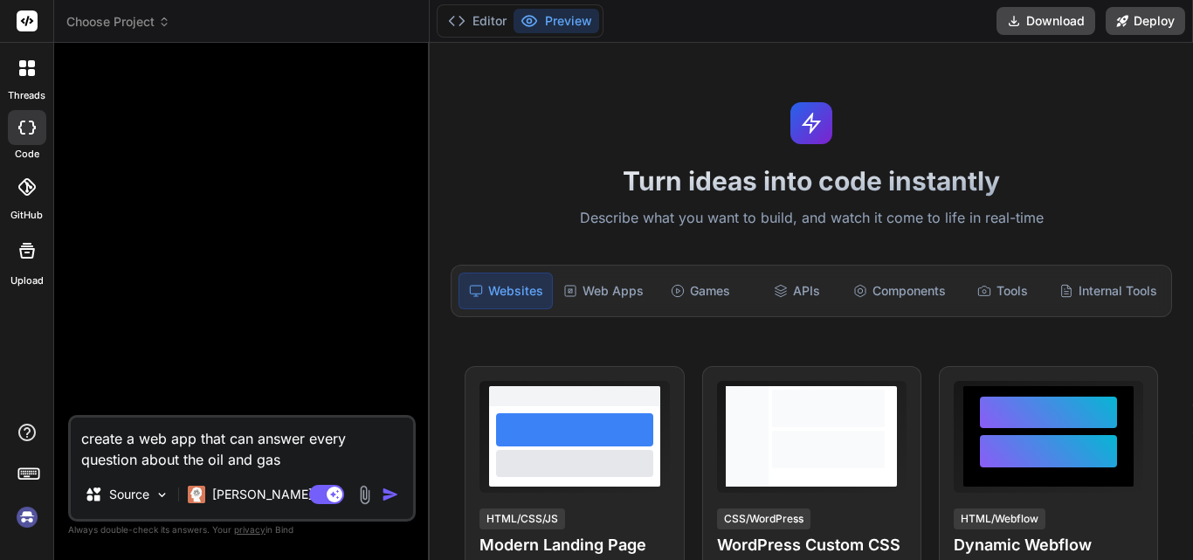
type textarea "x"
type textarea "create a web app that can answer every question about the oil and gas"
type textarea "x"
type textarea "create a web app that can answer every question about the oil and gas s"
type textarea "x"
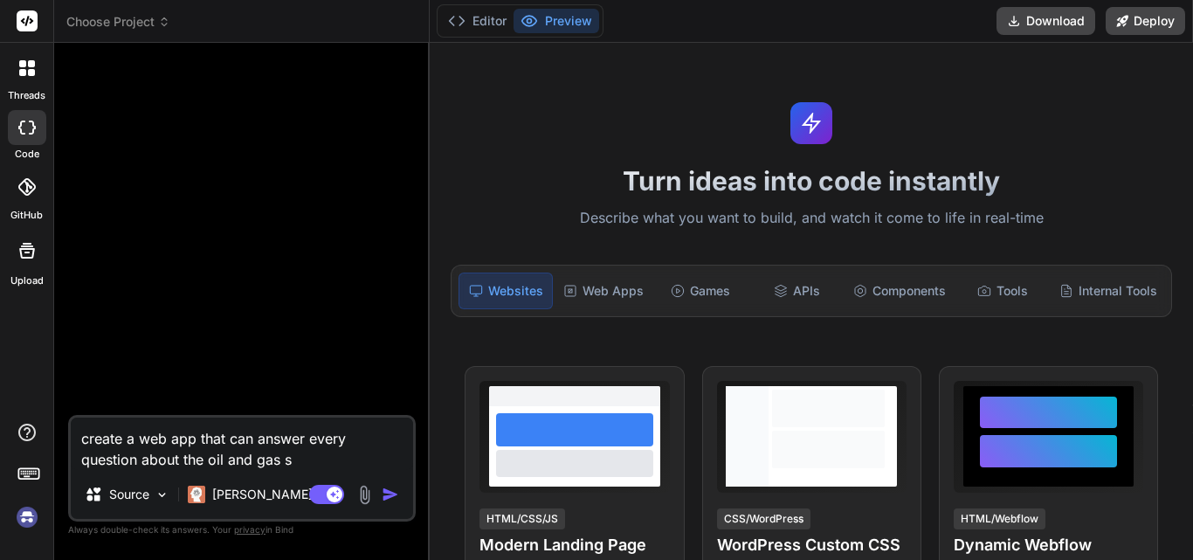
type textarea "create a web app that can answer every question about the oil and gas se"
type textarea "x"
type textarea "create a web app that can answer every question about the oil and gas sec"
type textarea "x"
type textarea "create a web app that can answer every question about the oil and gas sect"
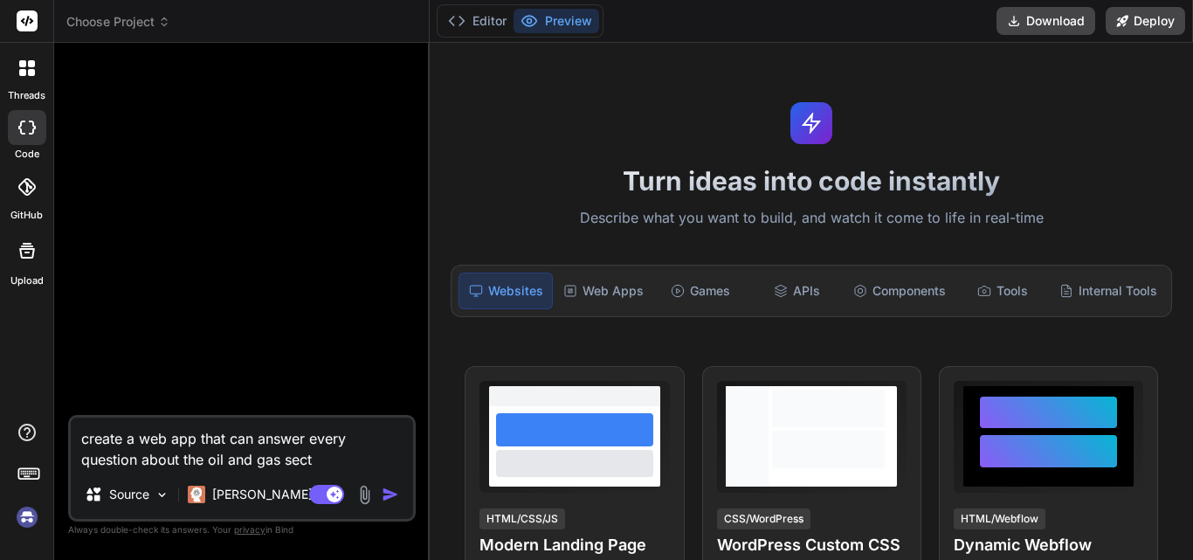
type textarea "x"
type textarea "create a web app that can answer every question about the oil and gas secto"
type textarea "x"
type textarea "create a web app that can answer every question about the oil and gas sector"
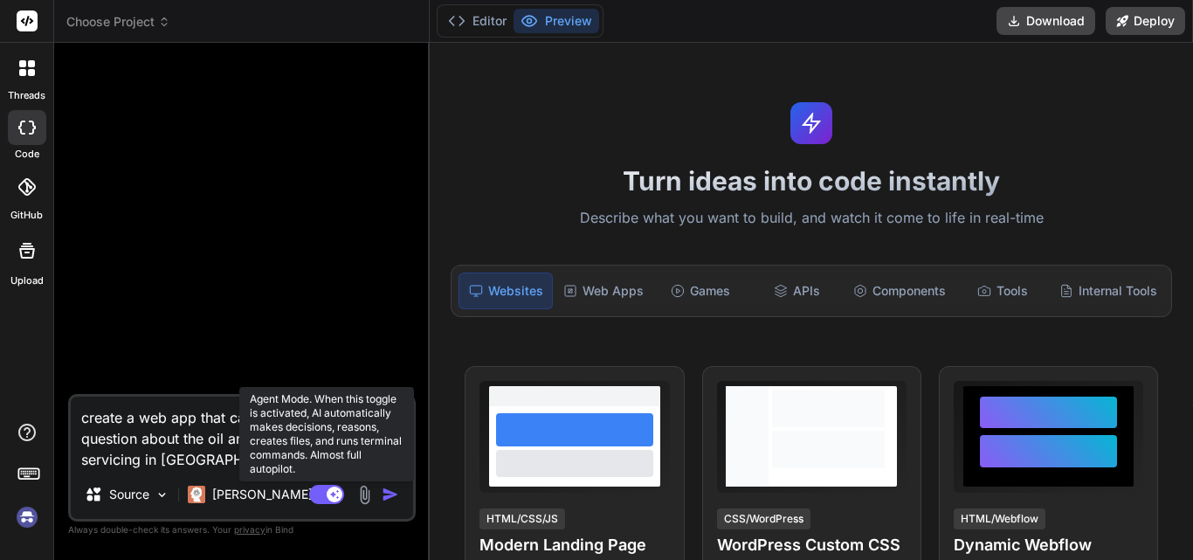
click at [321, 499] on rect at bounding box center [326, 494] width 35 height 19
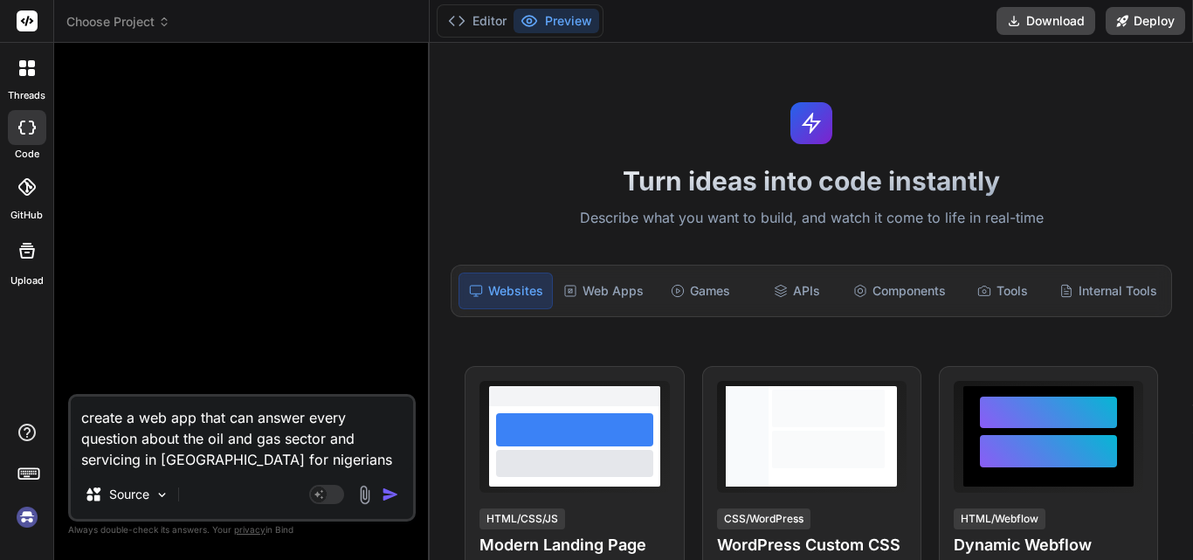
click at [389, 496] on img "button" at bounding box center [390, 494] width 17 height 17
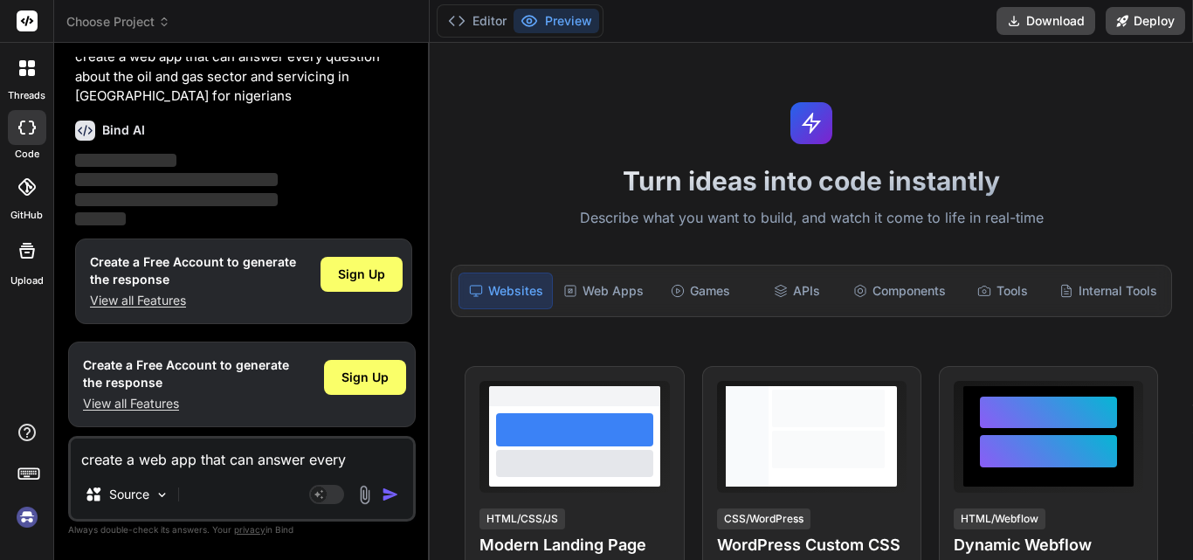
click at [20, 522] on img at bounding box center [27, 517] width 30 height 30
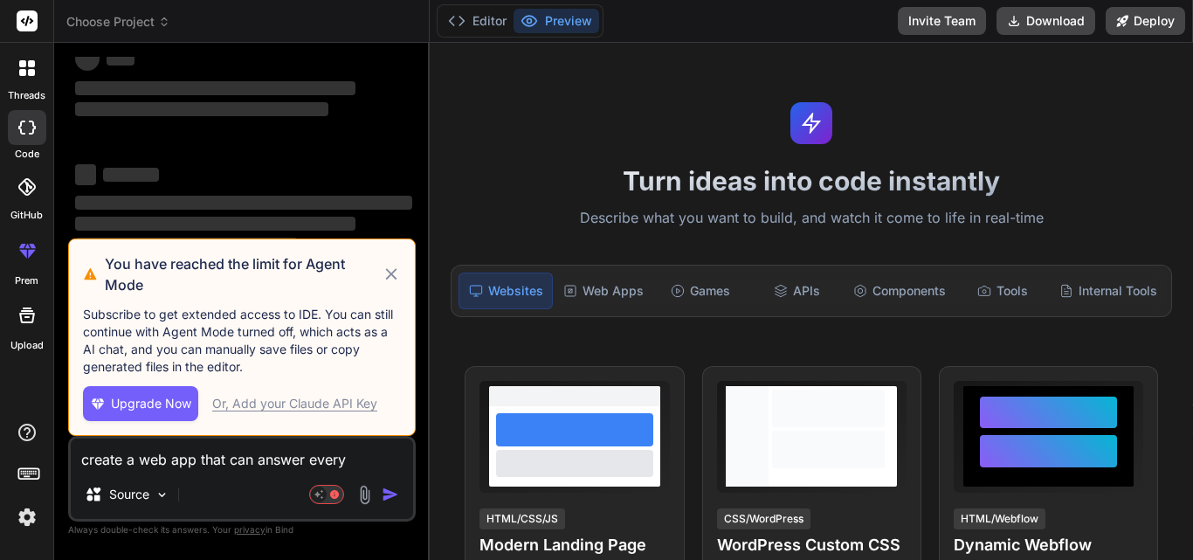
scroll to position [0, 0]
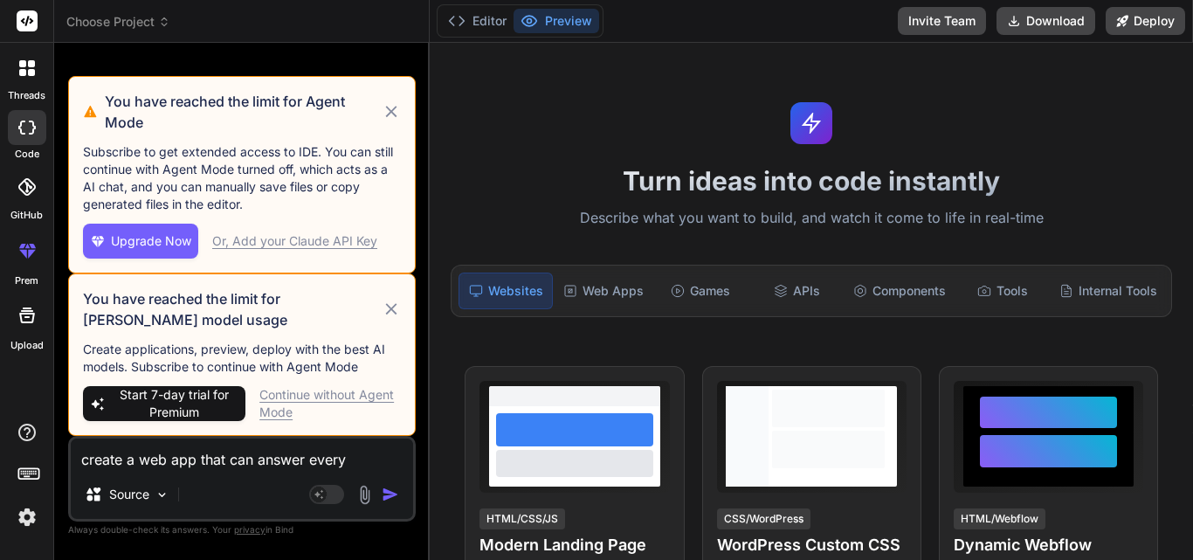
click at [299, 466] on textarea "create a web app that can answer every question about the oil and gas sector an…" at bounding box center [242, 453] width 342 height 31
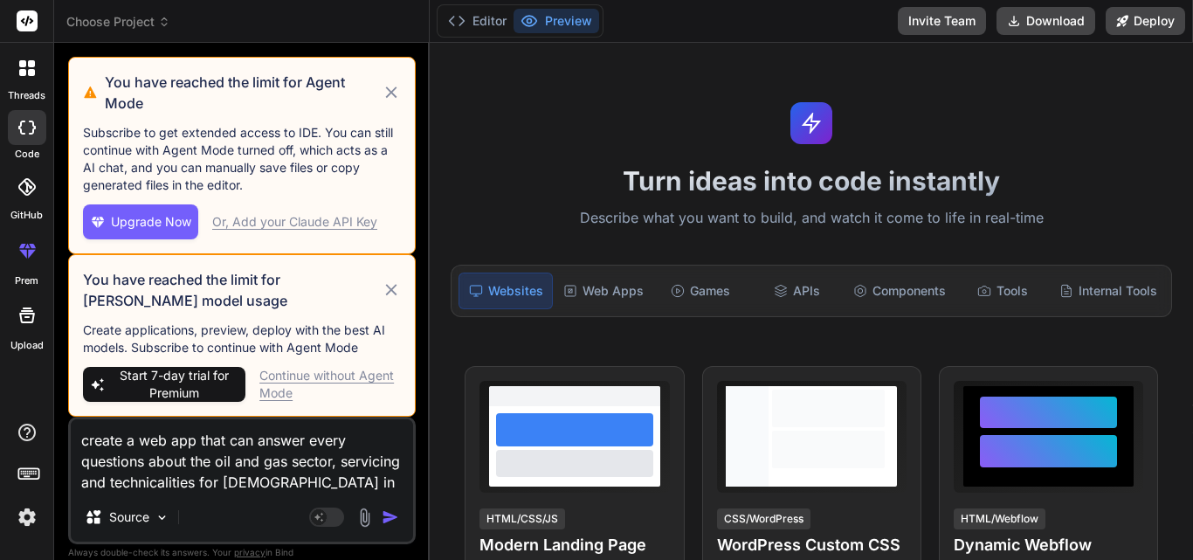
click at [385, 522] on img "button" at bounding box center [390, 516] width 17 height 17
click at [392, 512] on img "button" at bounding box center [390, 516] width 17 height 17
click at [390, 92] on icon at bounding box center [390, 91] width 11 height 11
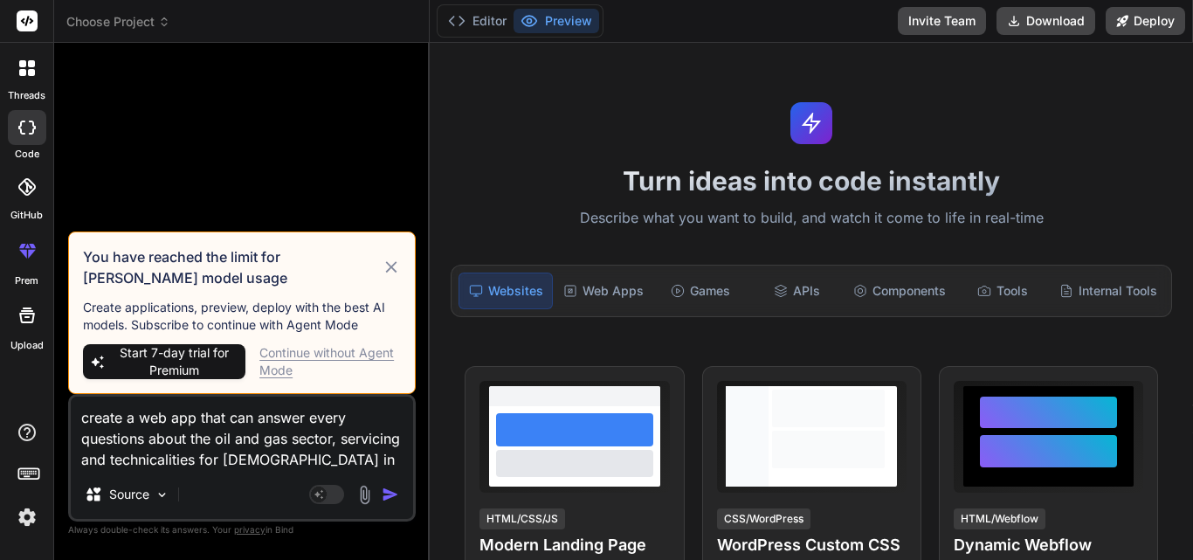
click at [393, 268] on icon at bounding box center [390, 266] width 11 height 11
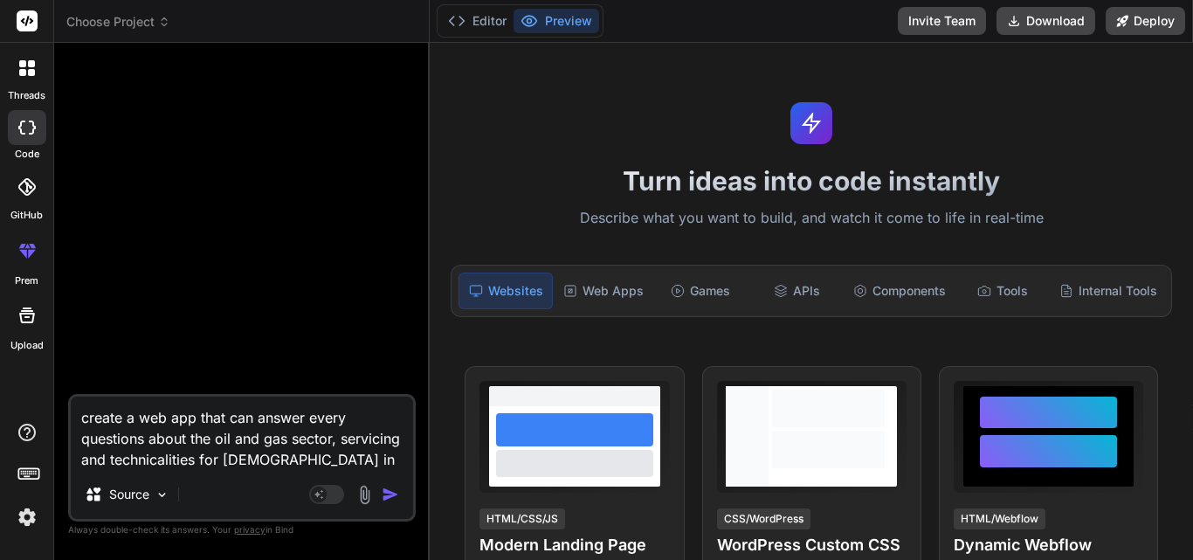
click at [393, 495] on img "button" at bounding box center [390, 494] width 17 height 17
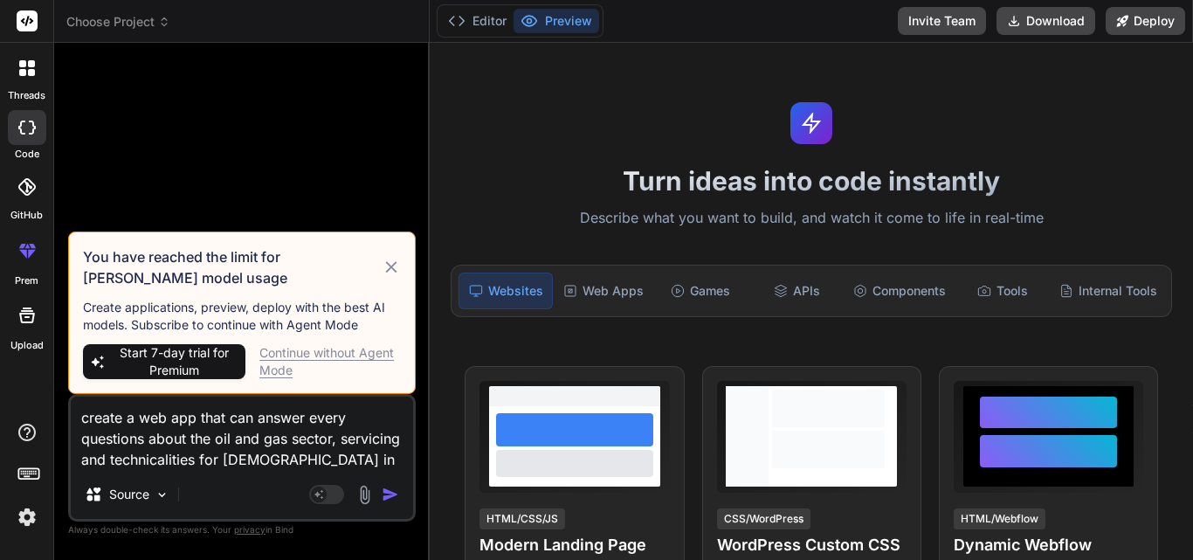
click at [393, 495] on img "button" at bounding box center [390, 494] width 17 height 17
click at [394, 495] on img "button" at bounding box center [390, 494] width 17 height 17
click at [390, 267] on icon at bounding box center [390, 266] width 11 height 11
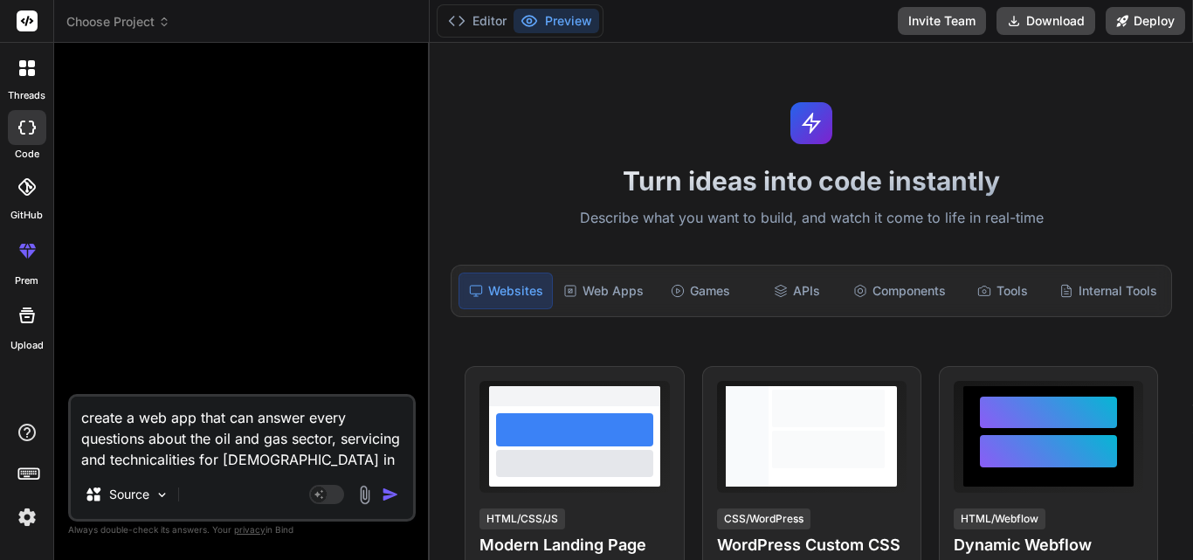
click at [393, 497] on img "button" at bounding box center [390, 494] width 17 height 17
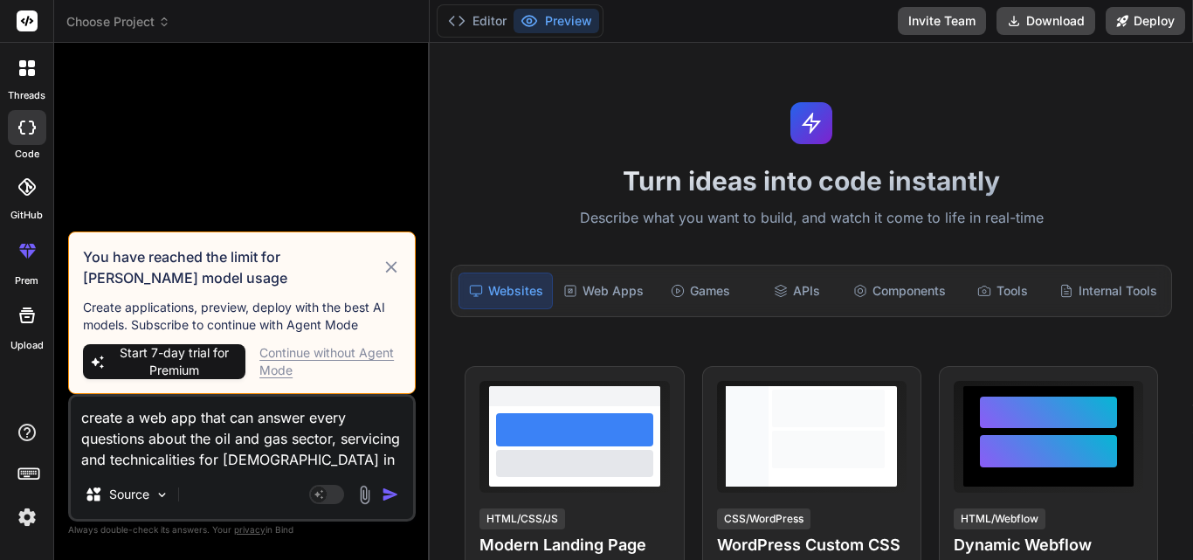
click at [393, 497] on img "button" at bounding box center [390, 494] width 17 height 17
click at [325, 356] on div "Continue without Agent Mode" at bounding box center [329, 361] width 141 height 35
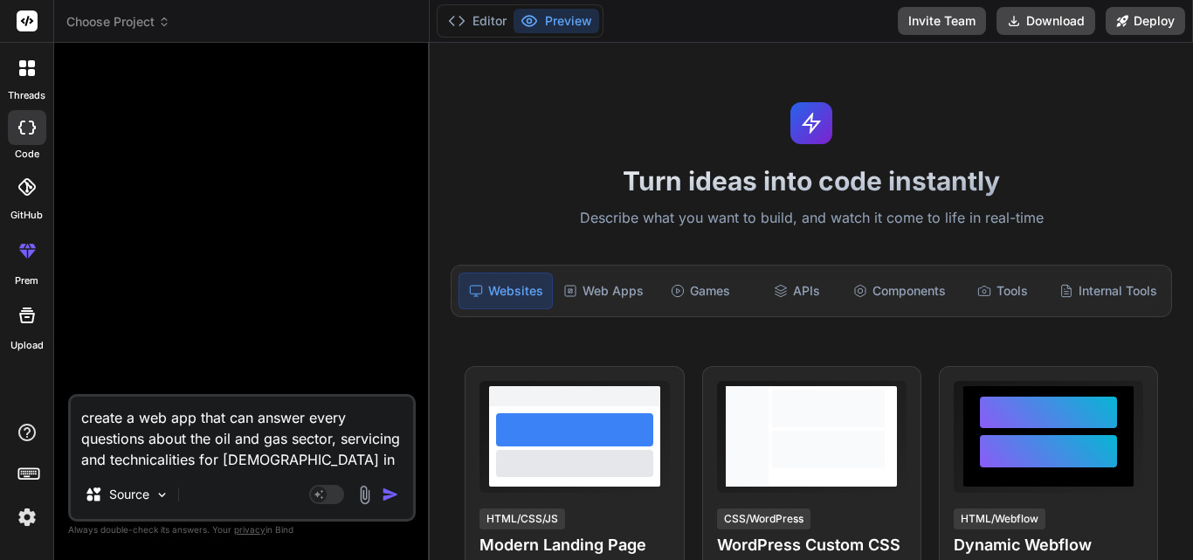
click at [392, 494] on img "button" at bounding box center [390, 494] width 17 height 17
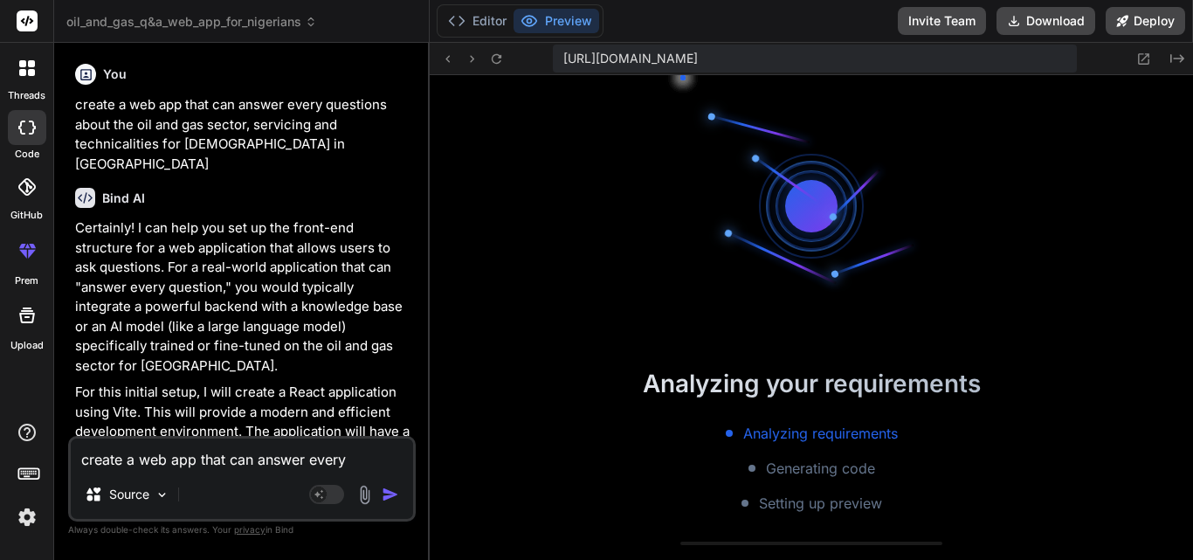
scroll to position [514, 0]
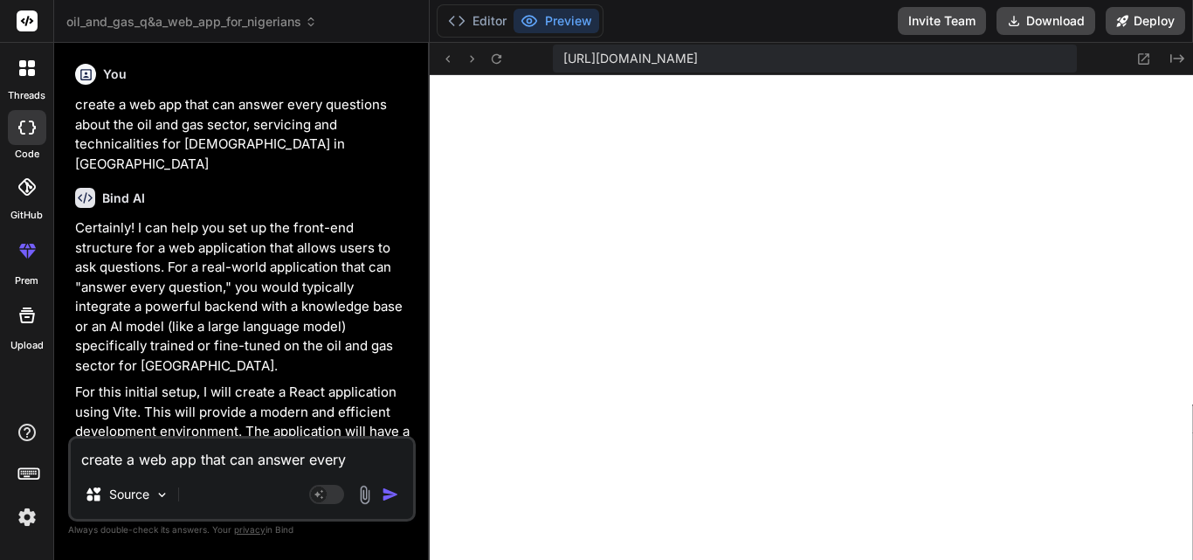
drag, startPoint x: 1192, startPoint y: 276, endPoint x: 1192, endPoint y: 374, distance: 97.8
click at [286, 469] on textarea "create a web app that can answer every questions about the oil and gas sector, …" at bounding box center [242, 453] width 342 height 31
click at [261, 419] on p "For this initial setup, I will create a React application using Vite. This will…" at bounding box center [243, 452] width 337 height 138
click at [496, 64] on icon at bounding box center [496, 59] width 15 height 15
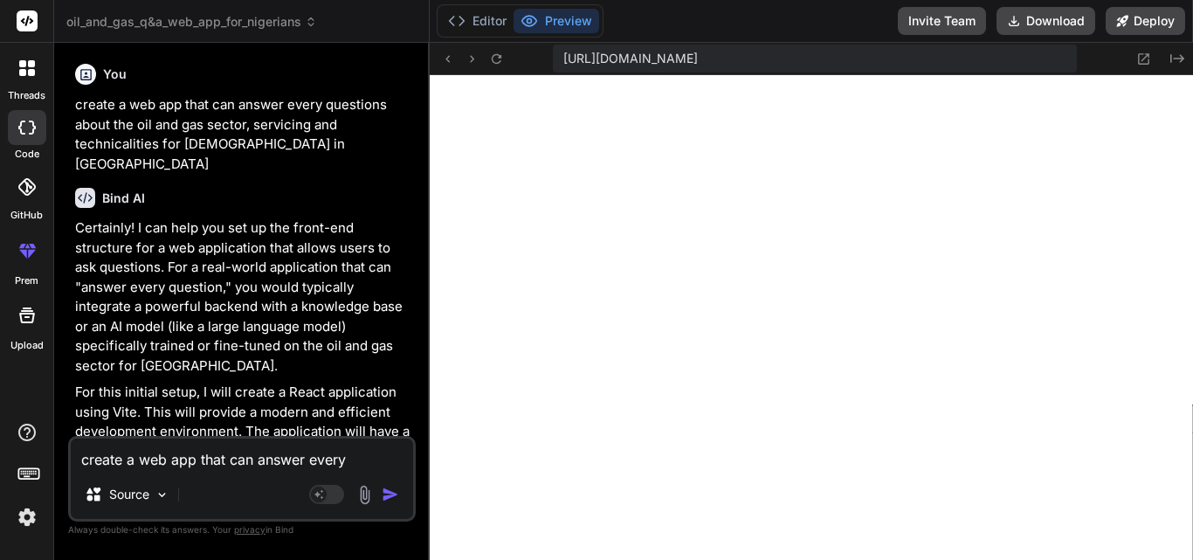
click at [249, 456] on textarea "create a web app that can answer every questions about the oil and gas sector, …" at bounding box center [242, 453] width 342 height 31
click at [342, 231] on p "Certainly! I can help you set up the front-end structure for a web application …" at bounding box center [243, 296] width 337 height 157
click at [342, 292] on p "Certainly! I can help you set up the front-end structure for a web application …" at bounding box center [243, 296] width 337 height 157
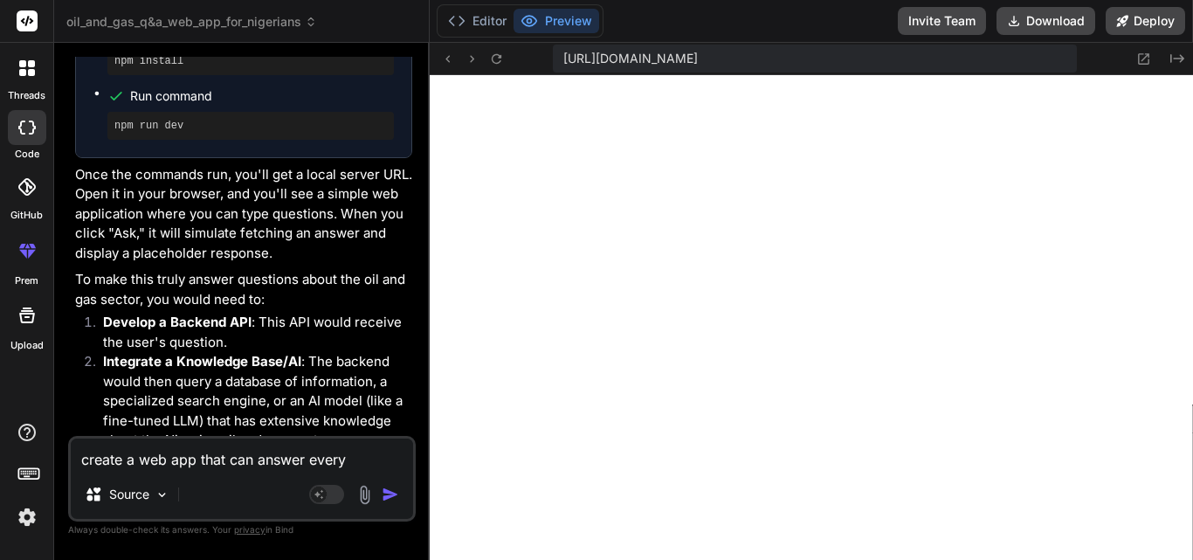
scroll to position [751, 0]
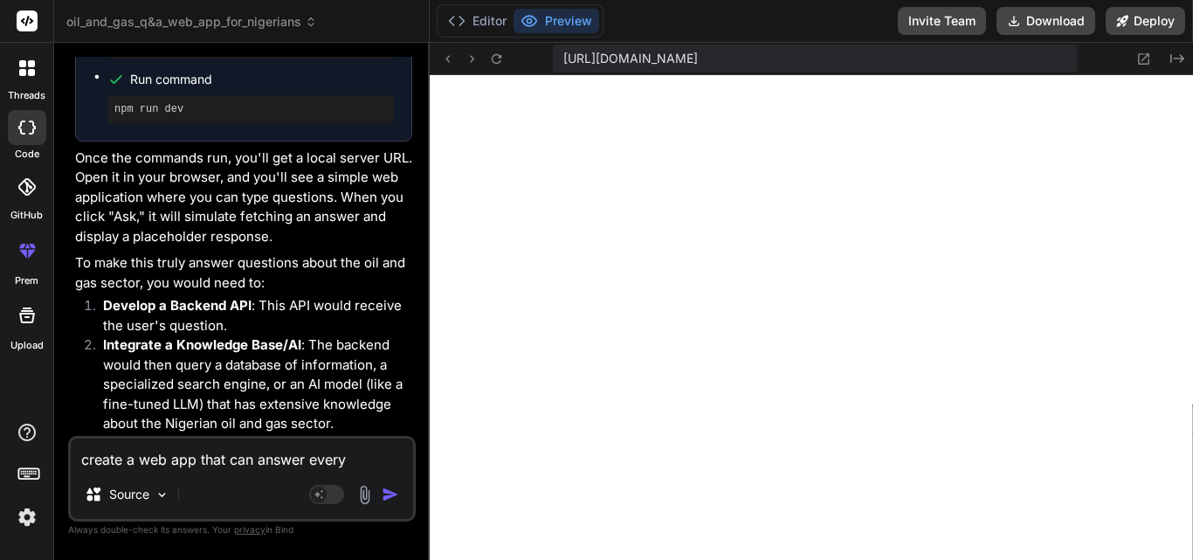
click at [177, 459] on textarea "create a web app that can answer every questions about the oil and gas sector, …" at bounding box center [242, 453] width 342 height 31
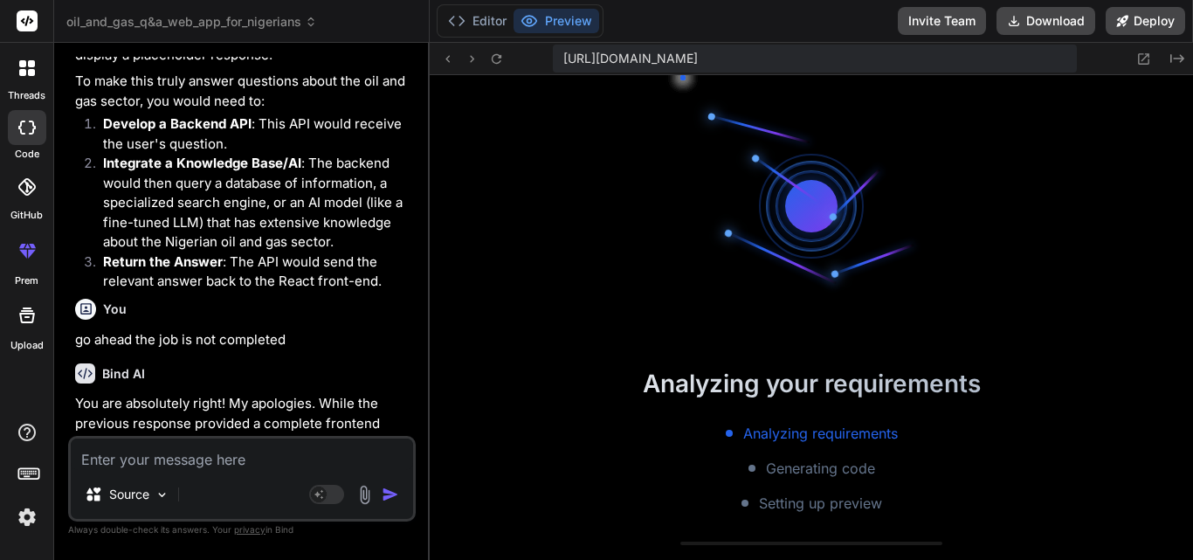
scroll to position [1294, 0]
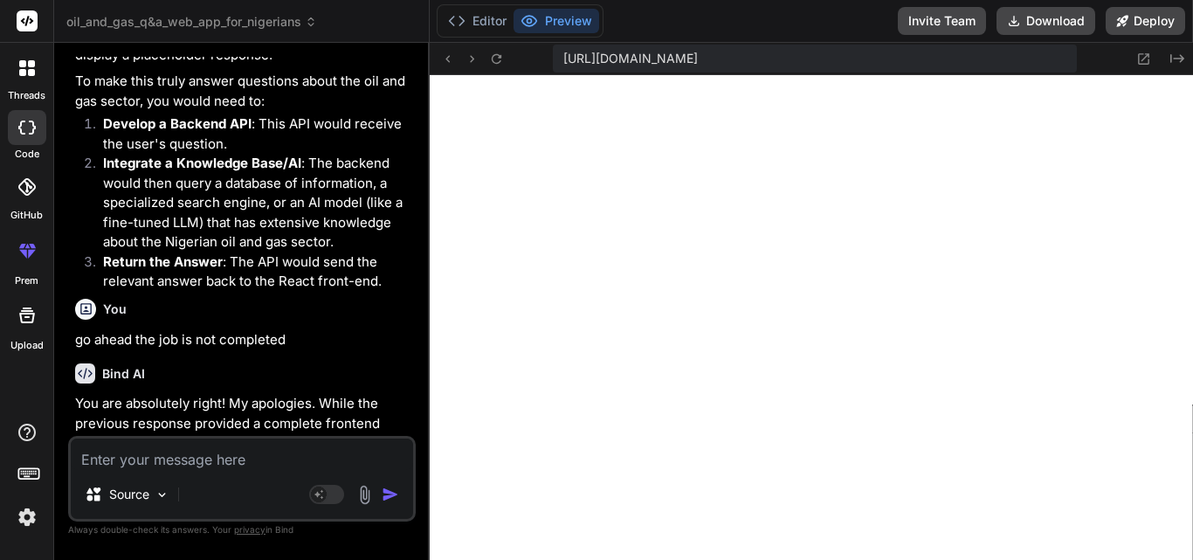
click at [210, 488] on div "Source" at bounding box center [242, 498] width 342 height 42
click at [290, 394] on p "You are absolutely right! My apologies. While the previous response provided a …" at bounding box center [243, 443] width 337 height 99
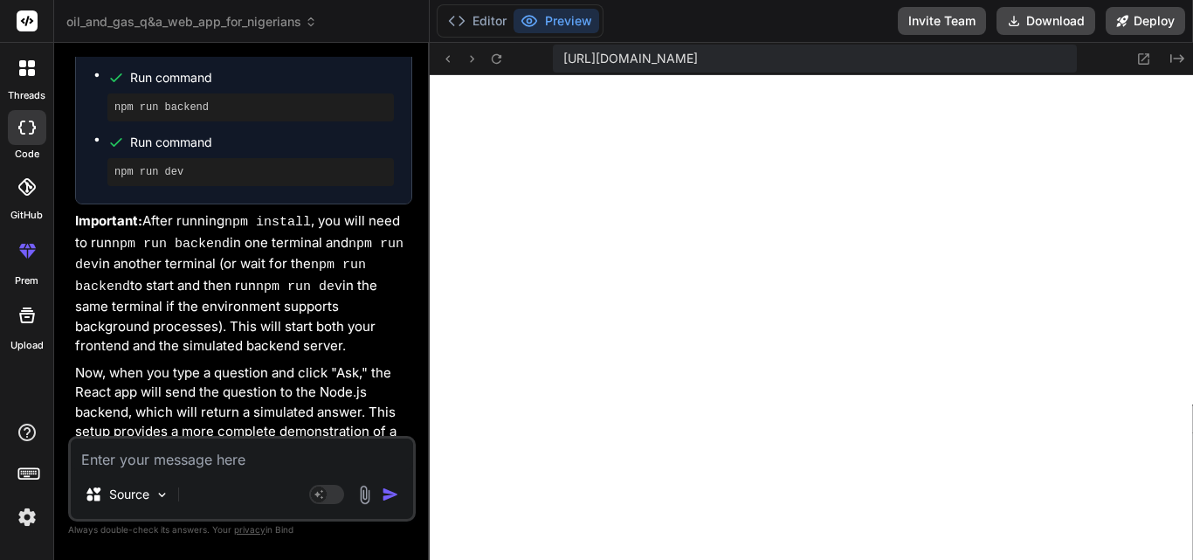
scroll to position [2026, 0]
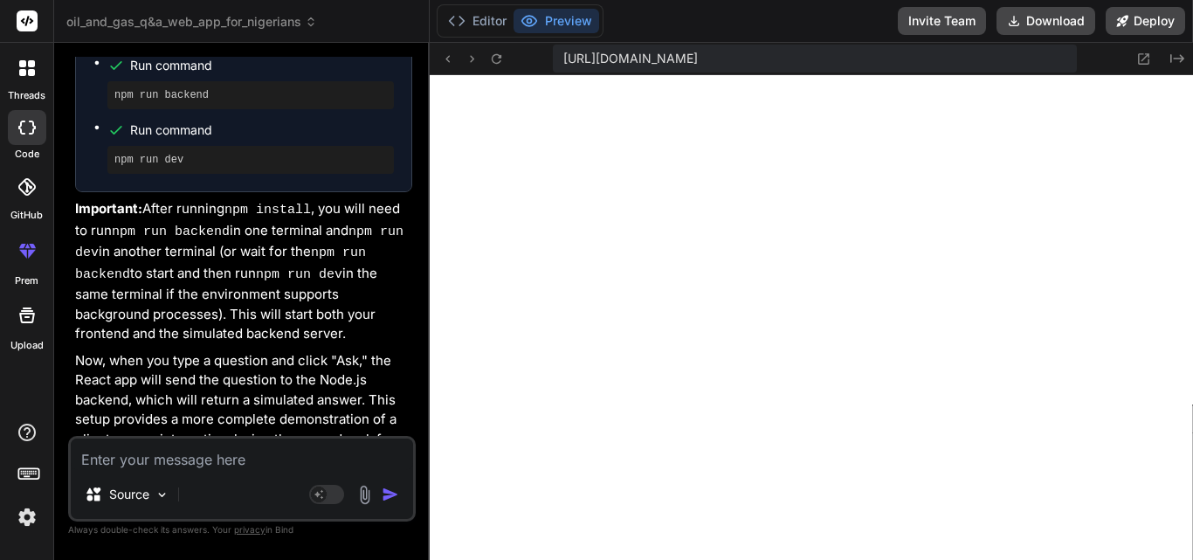
click at [216, 454] on textarea at bounding box center [242, 453] width 342 height 31
click at [19, 183] on icon at bounding box center [26, 186] width 17 height 17
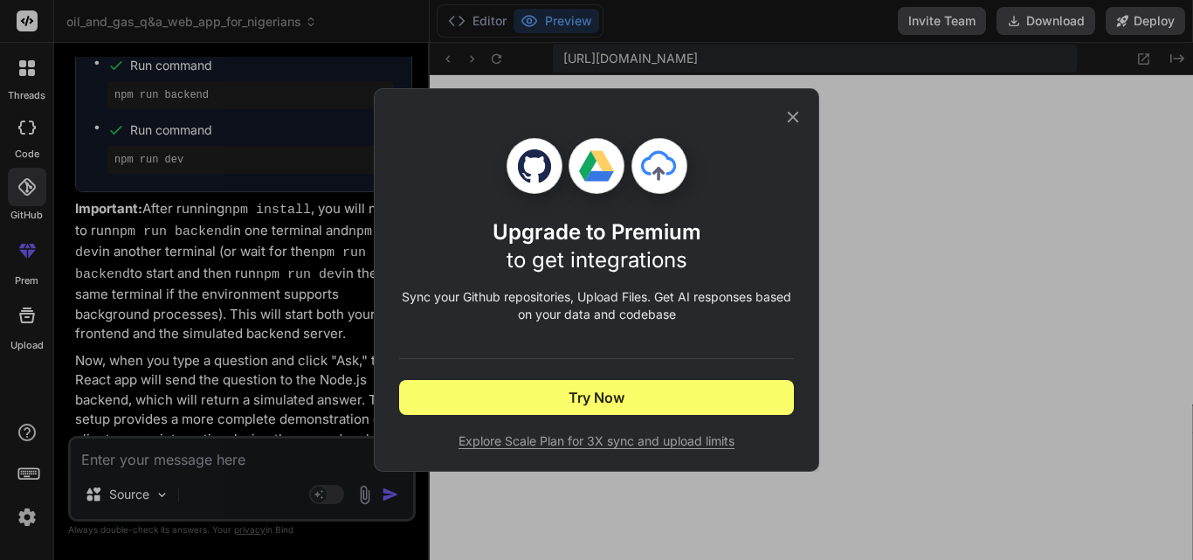
click at [790, 123] on icon at bounding box center [792, 116] width 19 height 19
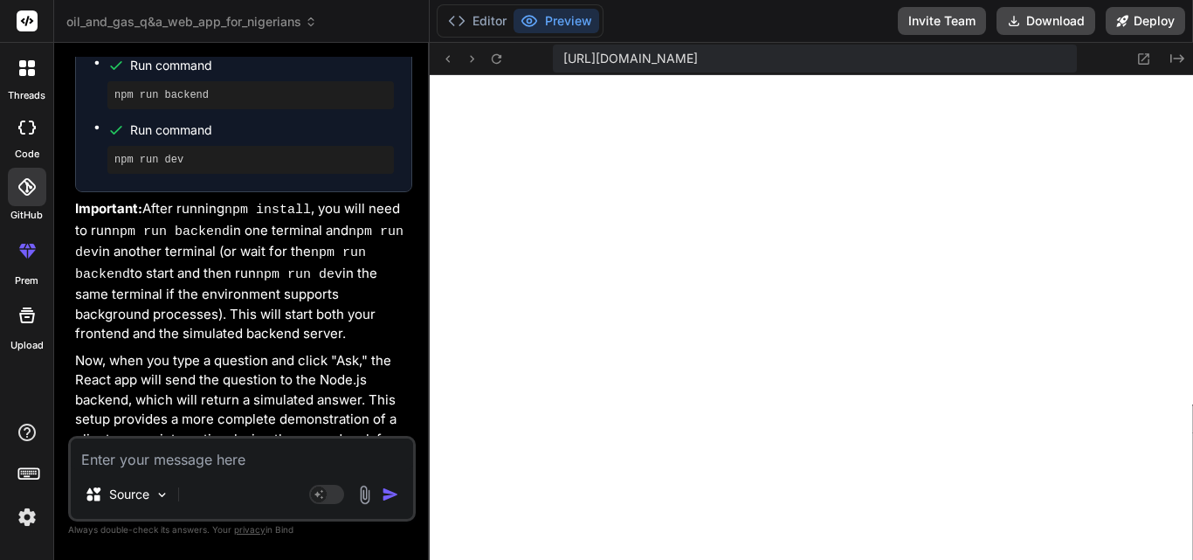
click at [424, 316] on div "Bind AI Web Search Created with Pixso. Code Generator You create a web app that…" at bounding box center [242, 301] width 376 height 516
click at [298, 351] on p "Now, when you type a question and click "Ask," the React app will send the ques…" at bounding box center [243, 410] width 337 height 118
click at [290, 356] on p "Now, when you type a question and click "Ask," the React app will send the ques…" at bounding box center [243, 410] width 337 height 118
click at [280, 451] on textarea at bounding box center [242, 453] width 342 height 31
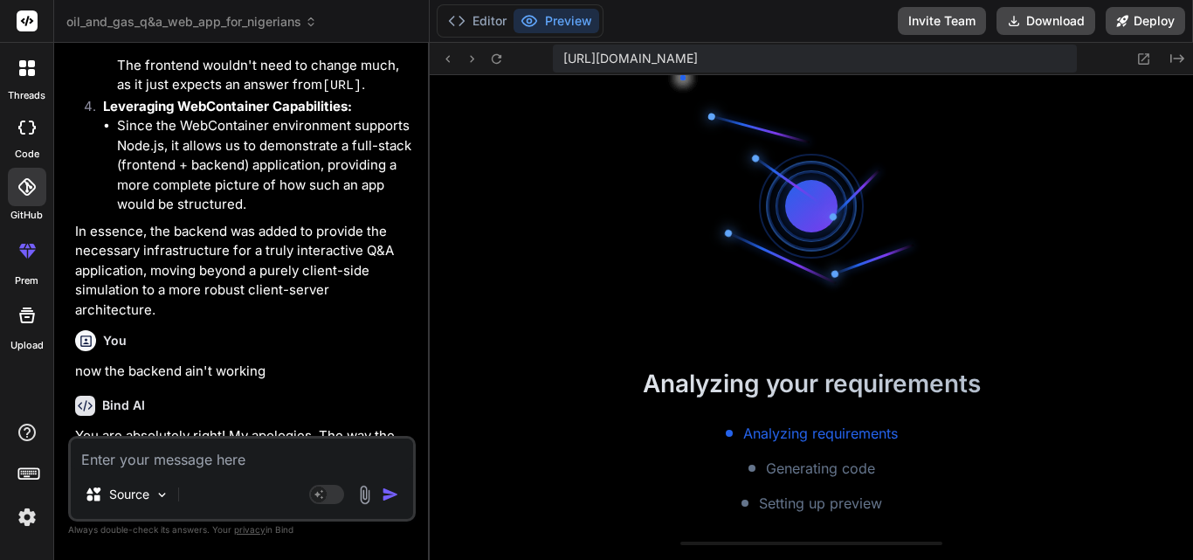
scroll to position [2207, 0]
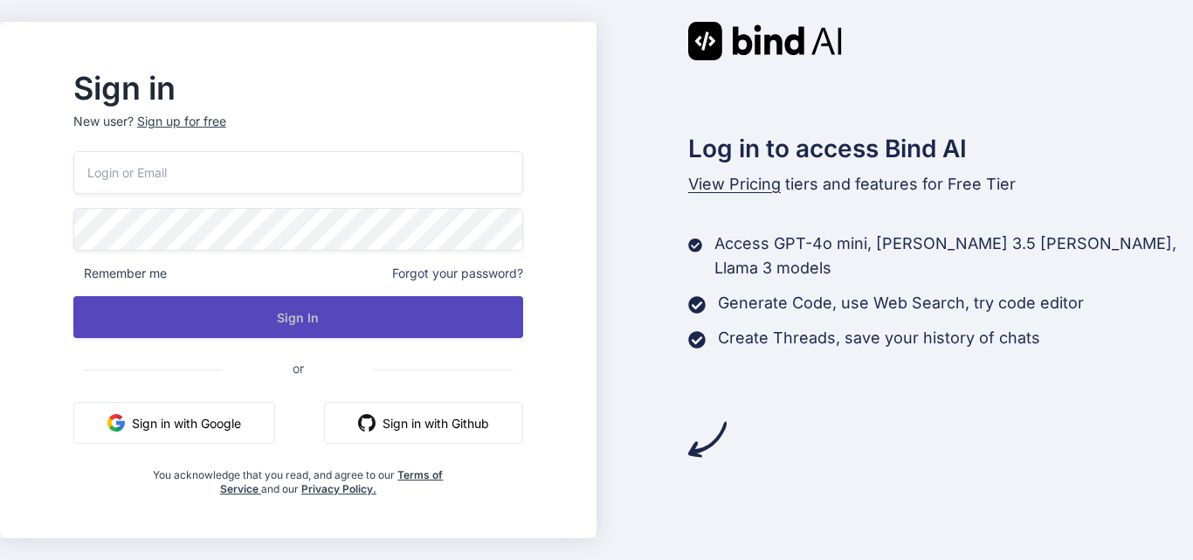
type input "omisakinsunday12@gmail.com"
click at [284, 313] on button "Sign In" at bounding box center [298, 317] width 450 height 42
click at [381, 314] on button "Sign In" at bounding box center [298, 317] width 450 height 42
